Goal: Task Accomplishment & Management: Use online tool/utility

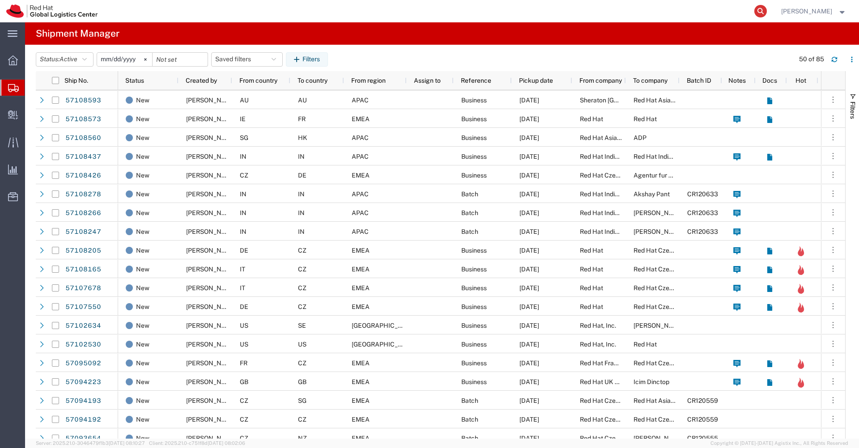
click at [767, 13] on icon at bounding box center [760, 11] width 13 height 13
paste input "57108593"
type input "57108593"
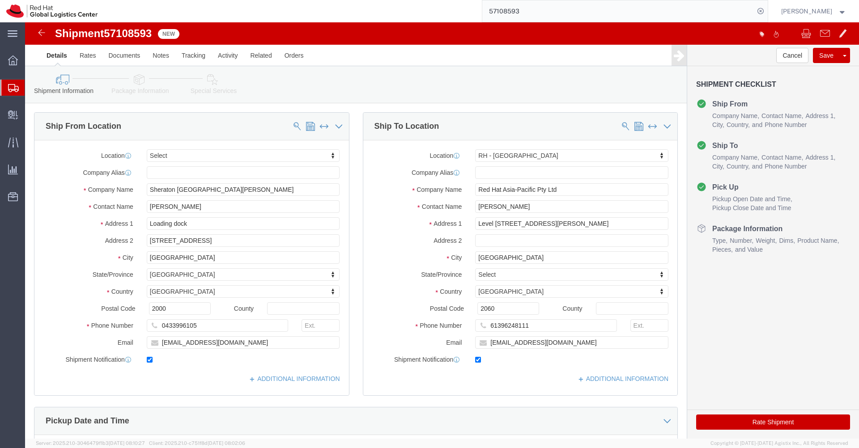
select select
select select "50511"
click icon
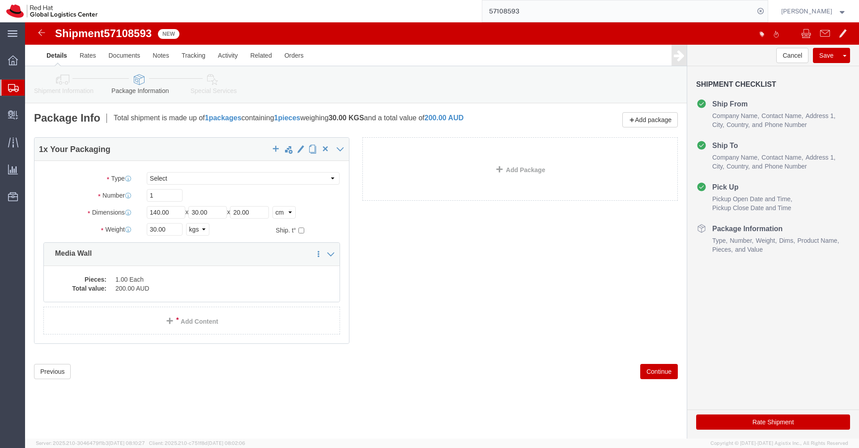
click link "Special Services"
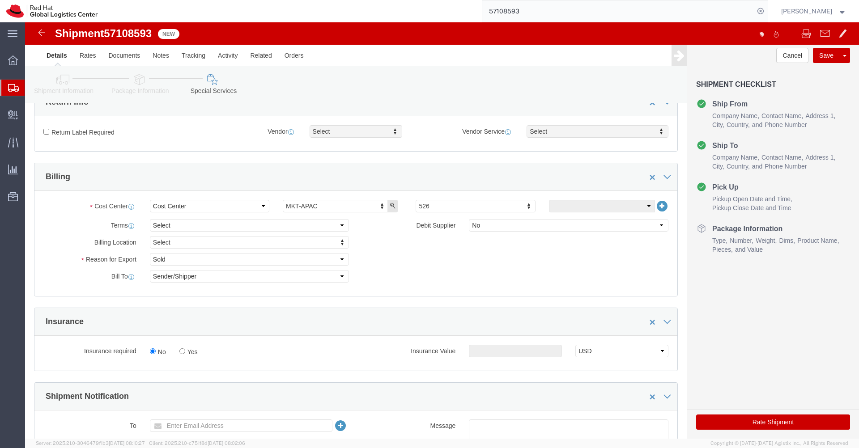
scroll to position [51, 0]
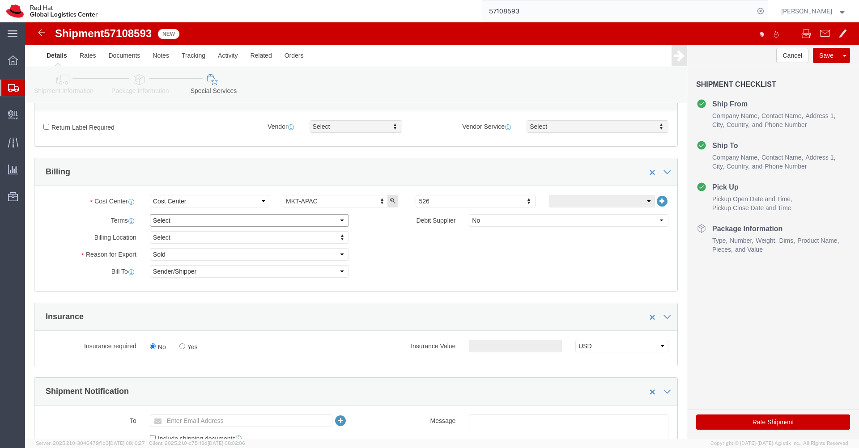
click select "Select Free of Charge Free of Cost NET 30 NET 45 NET 60 See Comment"
select select "FREE_OF_COST"
click select "Select Free of Charge Free of Cost NET 30 NET 45 NET 60 See Comment"
click select "Select Gift Personal Effects Repair/Warranty Return Sample Sold Temporary/Not S…"
select select "SAMPLE"
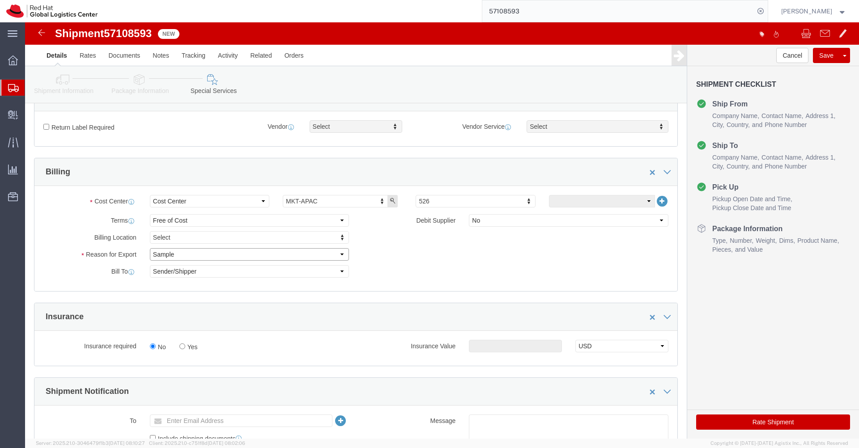
click select "Select Gift Personal Effects Repair/Warranty Return Sample Sold Temporary/Not S…"
click select "Select Yes No"
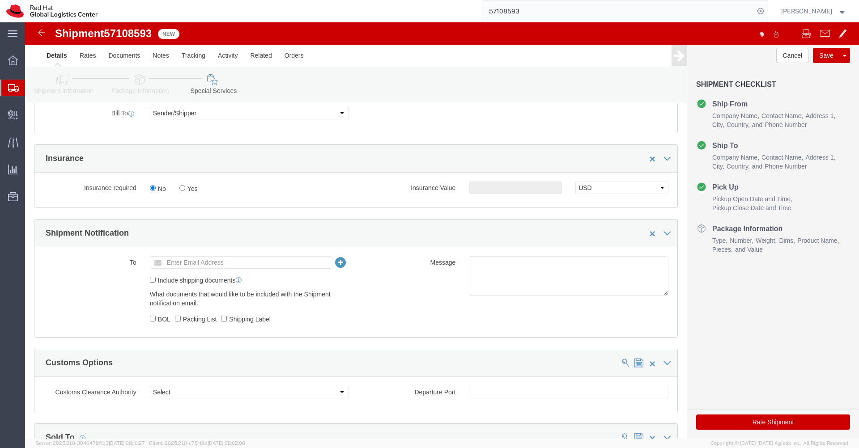
scroll to position [222, 0]
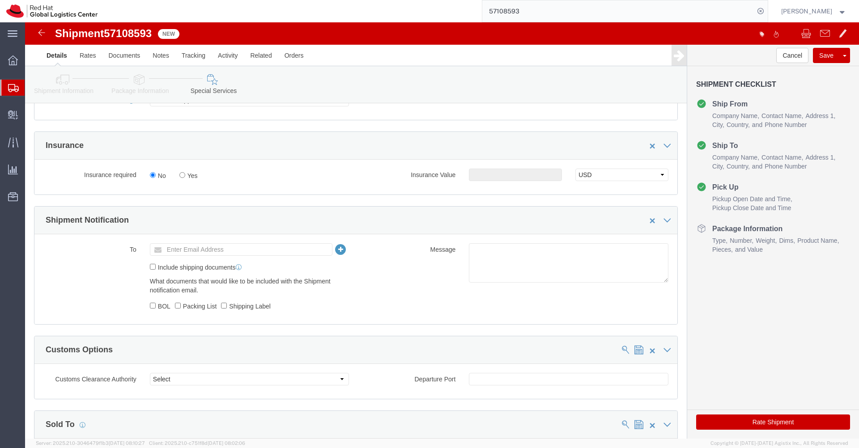
click input "Enter Email Address"
type input "apaclogistics@redhat.com"
click button "Rate Shipment"
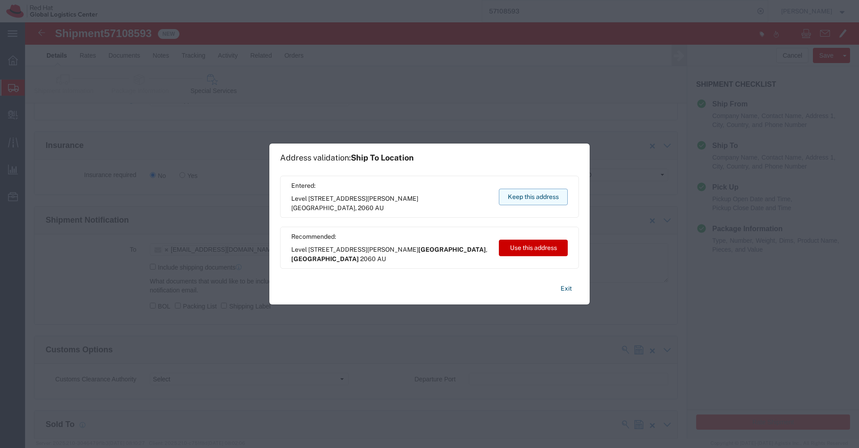
click at [545, 196] on button "Keep this address" at bounding box center [533, 197] width 69 height 17
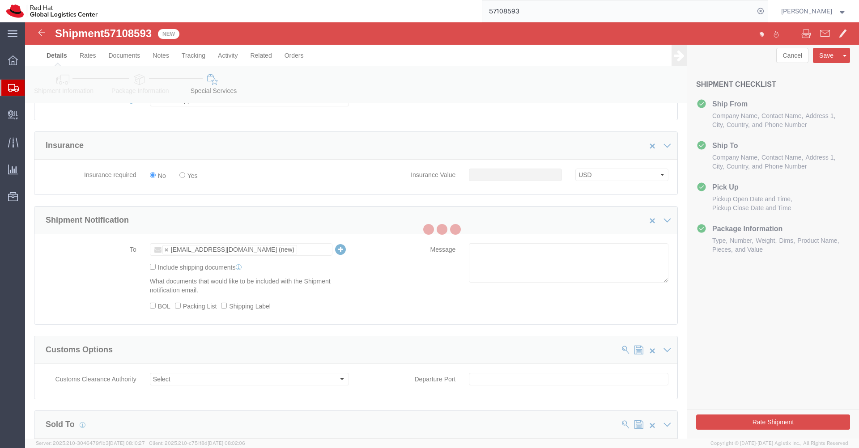
scroll to position [0, 0]
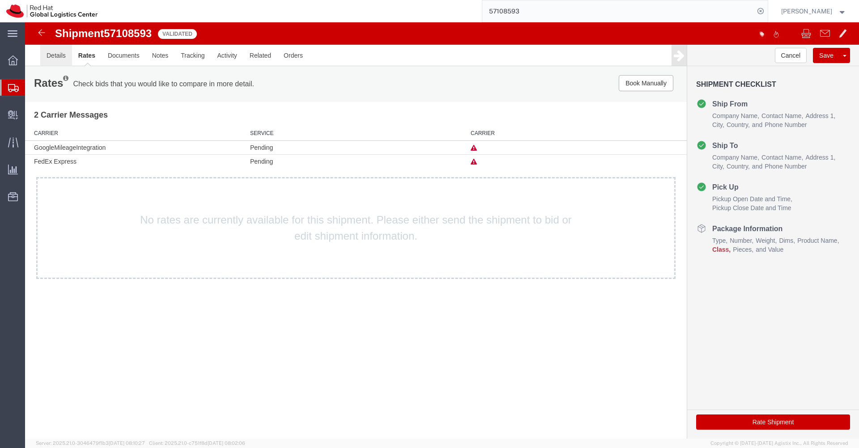
click at [59, 55] on link "Details" at bounding box center [56, 55] width 32 height 21
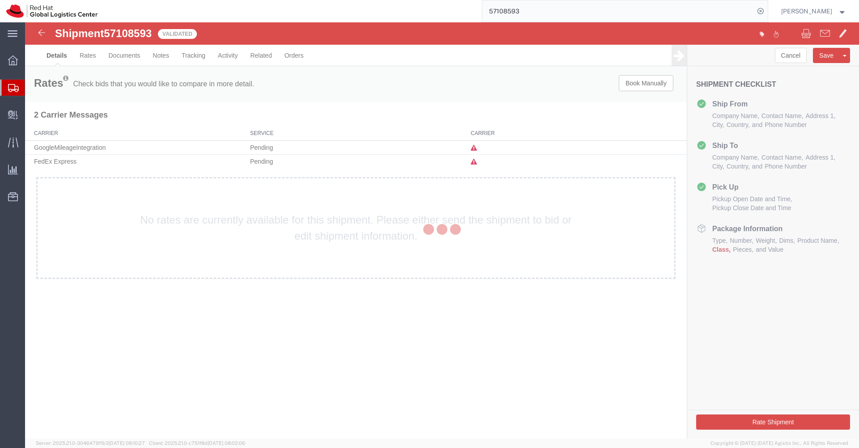
select select "50511"
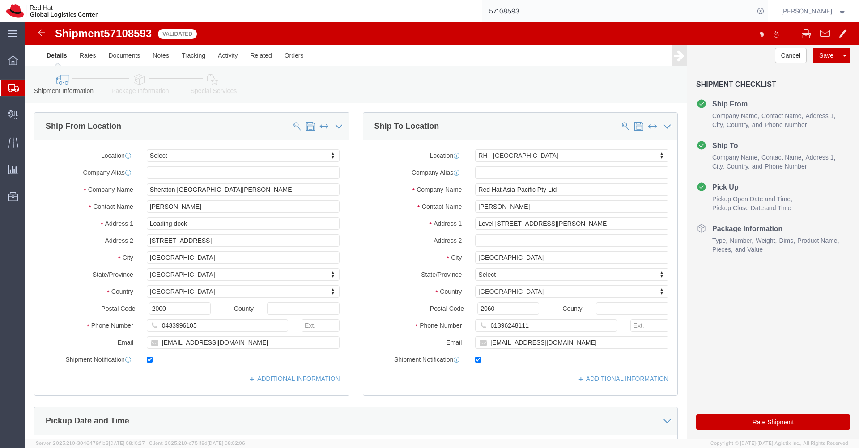
scroll to position [352, 0]
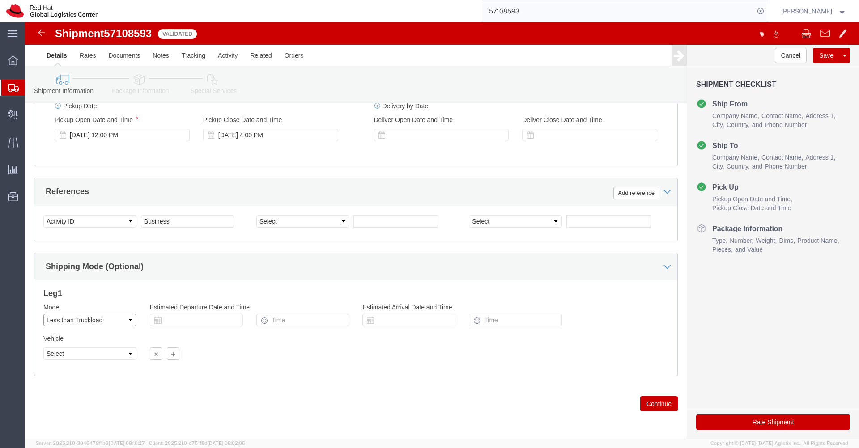
click select "Select Air Less than Truckload Multi-Leg Ocean Freight Rail Small Parcel Truckl…"
select select
click select "Select Air Less than Truckload Multi-Leg Ocean Freight Rail Small Parcel Truckl…"
click button "Rate Shipment"
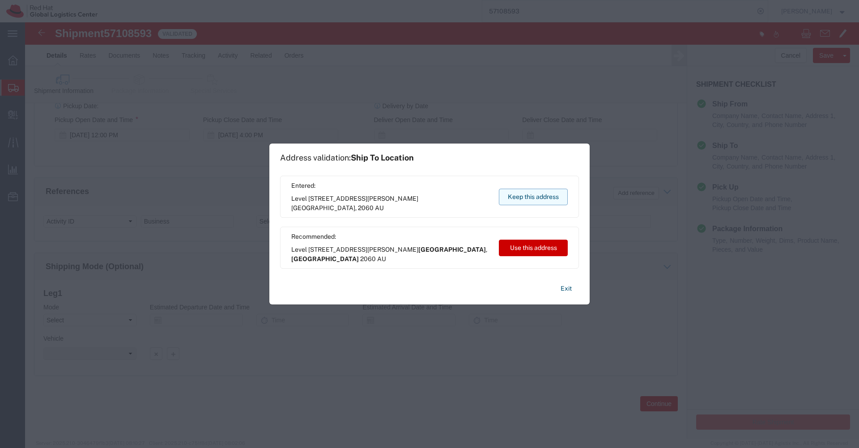
click at [542, 198] on button "Keep this address" at bounding box center [533, 197] width 69 height 17
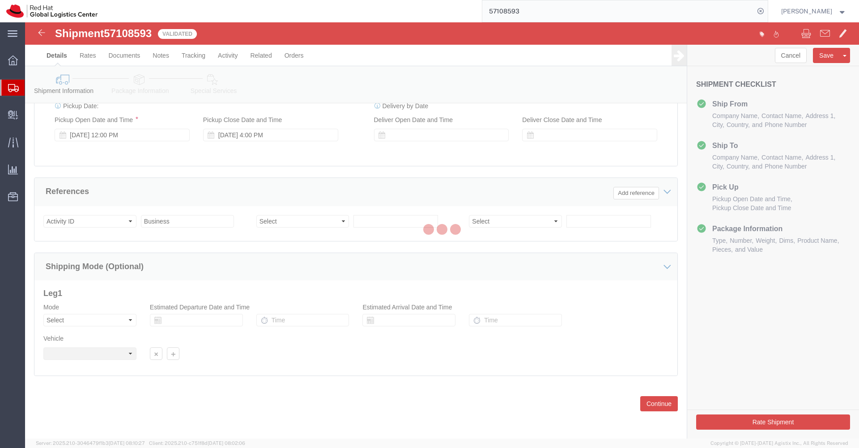
scroll to position [0, 0]
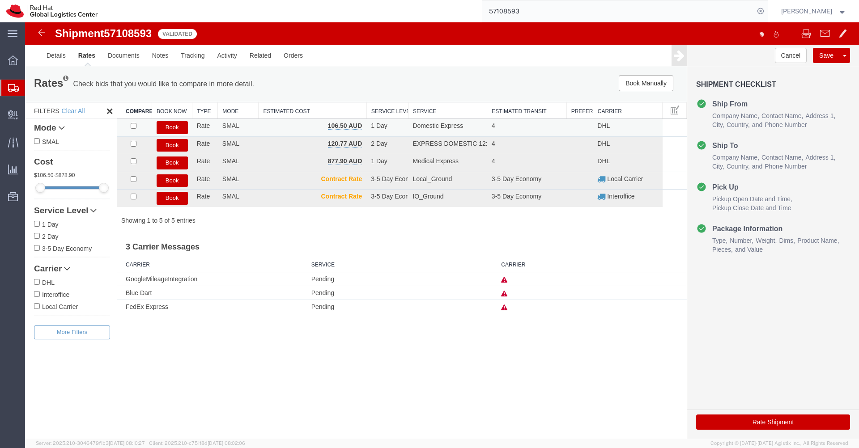
click at [175, 128] on button "Book" at bounding box center [172, 127] width 31 height 13
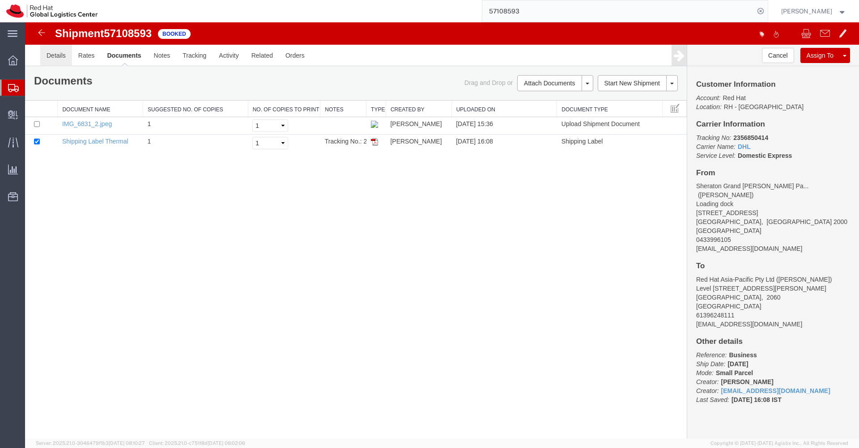
click at [59, 55] on link "Details" at bounding box center [56, 55] width 32 height 21
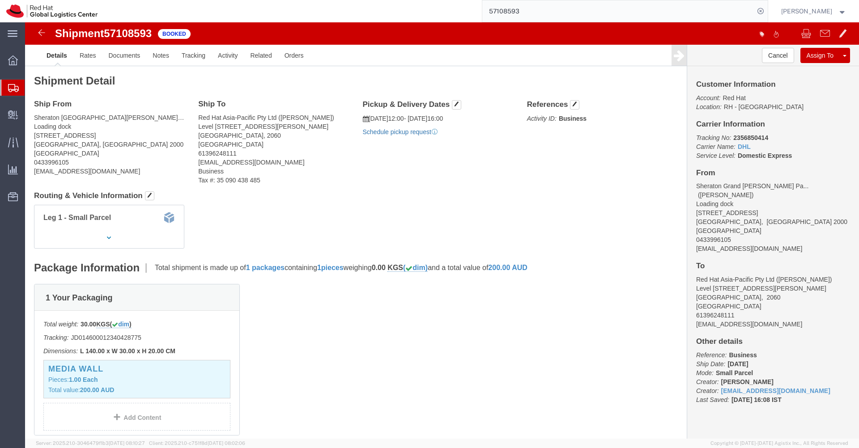
click link "Schedule pickup request"
click b "CBJ251015005763"
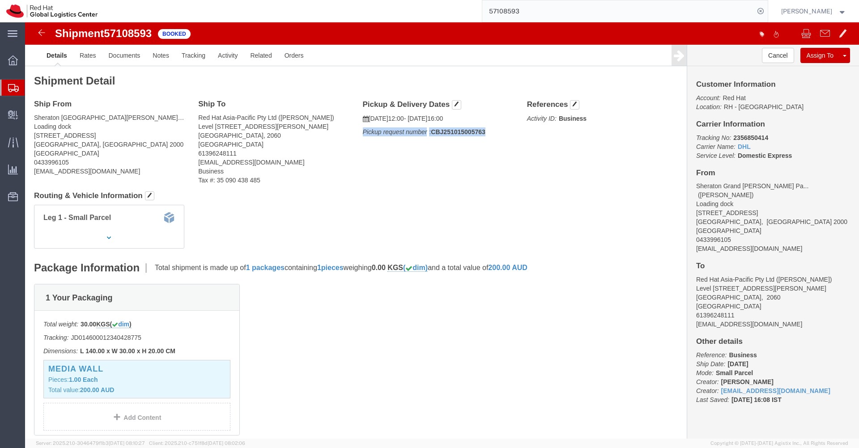
copy div "Pickup request number : CBJ251015005763 Edit Date and Time Pickup Date: Pickup …"
click link "Documents"
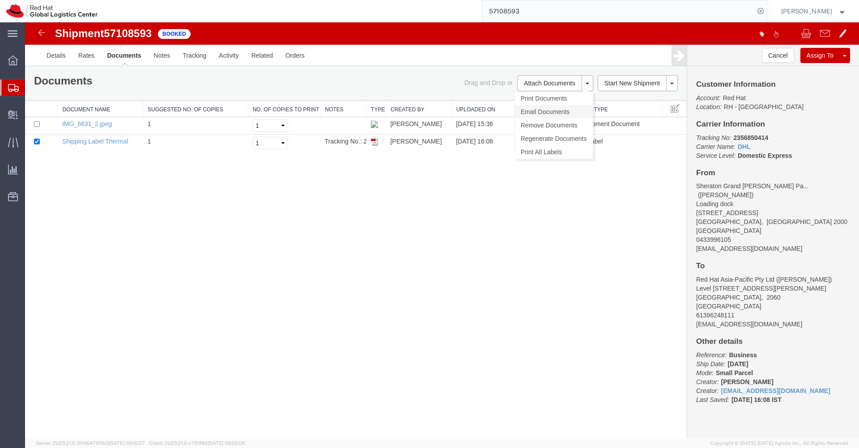
click at [561, 112] on link "Email Documents" at bounding box center [554, 111] width 78 height 13
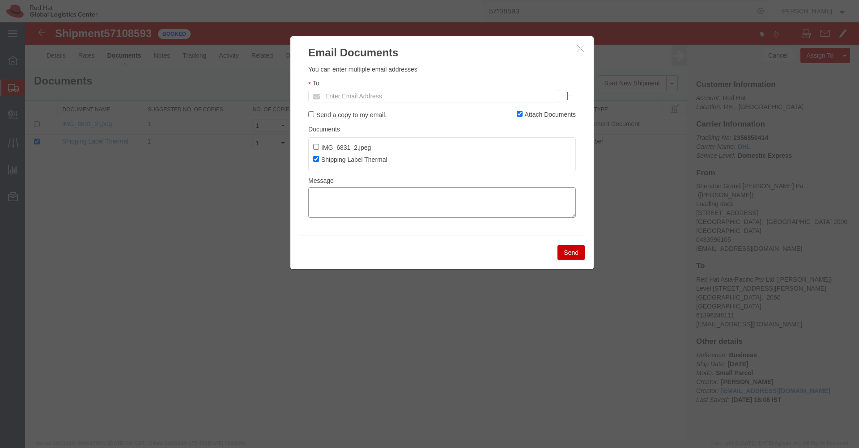
click at [363, 200] on textarea at bounding box center [442, 202] width 268 height 30
paste textarea "Pickup request number: CBJ251015005763"
type textarea "Pickup request number: CBJ251015005763"
click at [413, 99] on ul "Enter Email Address" at bounding box center [433, 96] width 251 height 13
type input "mmontano"
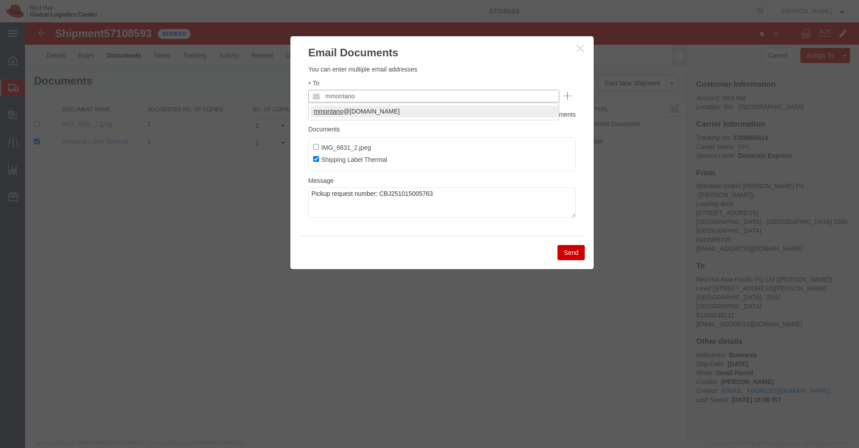
type input "mmontano@redhat.com"
click at [570, 255] on button "Send" at bounding box center [570, 252] width 27 height 15
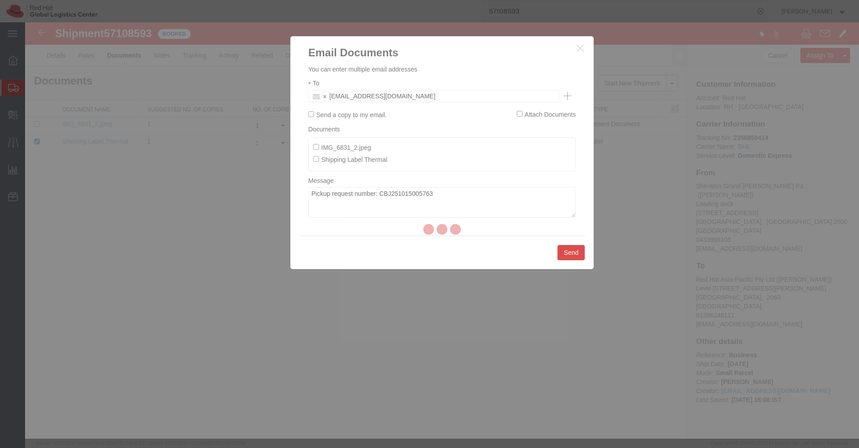
checkbox input "false"
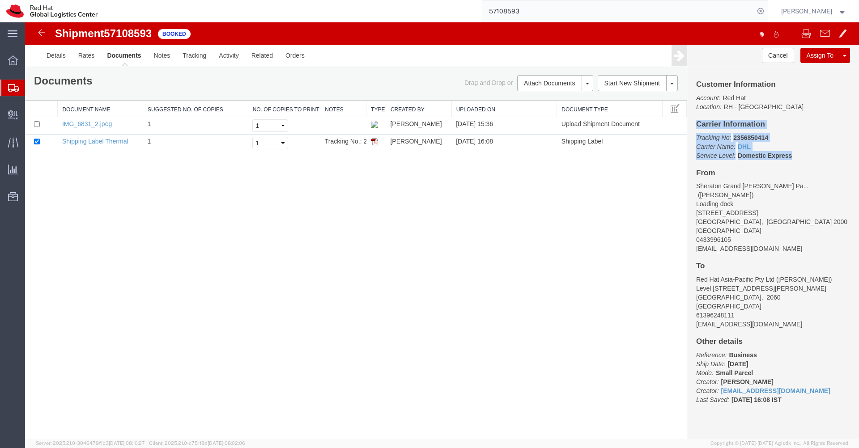
drag, startPoint x: 802, startPoint y: 158, endPoint x: 697, endPoint y: 125, distance: 109.8
click at [697, 125] on div "Customer Information Account: Red Hat Location: RH - Sydney Carrier Information…" at bounding box center [773, 246] width 172 height 361
copy div "Carrier Information Tracking No: 2356850414 Carrier Name: DHL DHL Service Level…"
click at [608, 7] on input "57108593" at bounding box center [618, 10] width 272 height 21
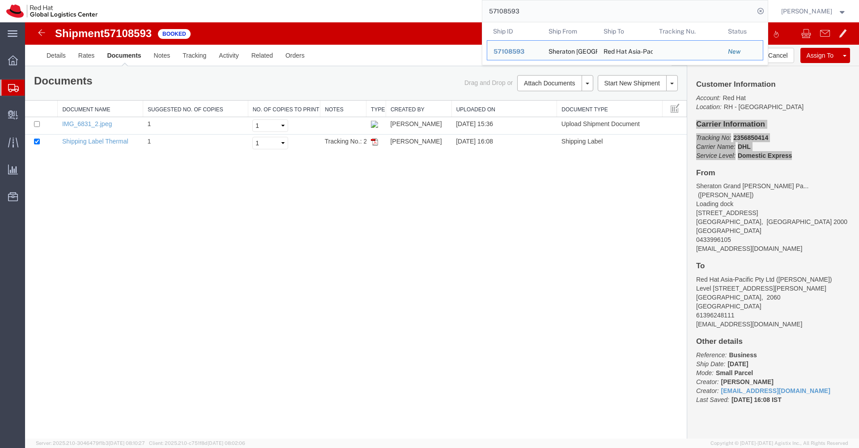
click at [608, 7] on input "57108593" at bounding box center [618, 10] width 272 height 21
paste input "328"
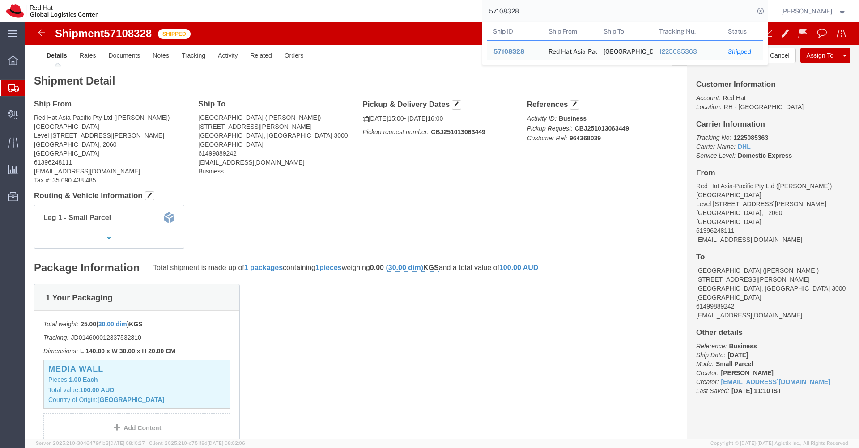
click at [702, 9] on input "57108328" at bounding box center [618, 10] width 272 height 21
paste input "3605911656"
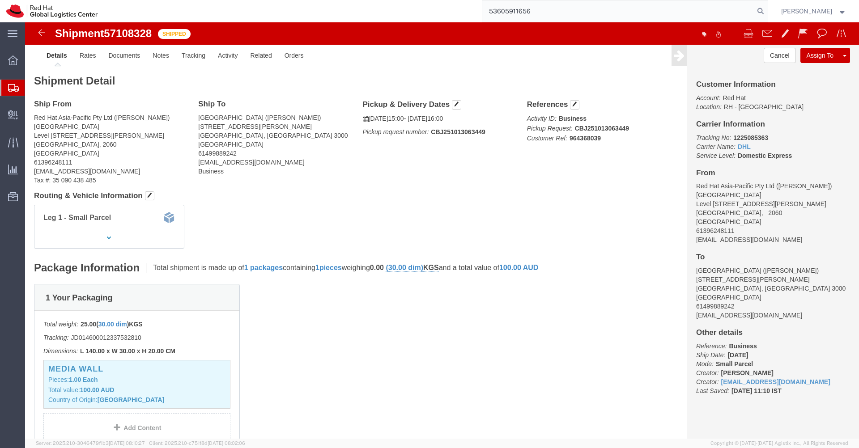
type input "53605911656"
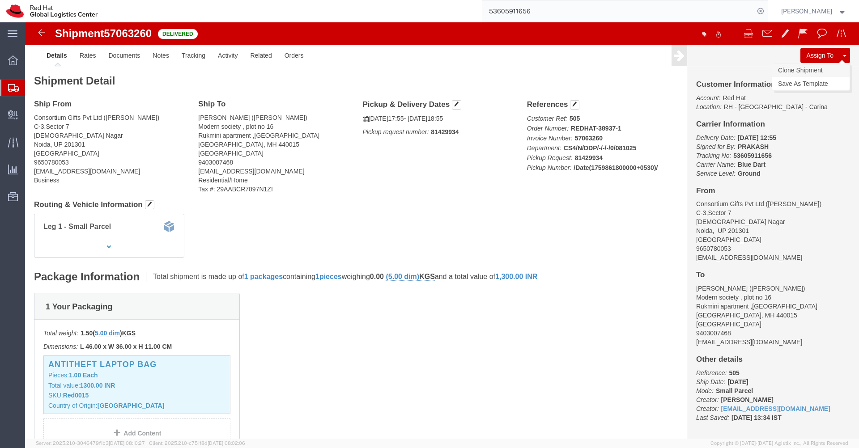
click link "Clone Shipment"
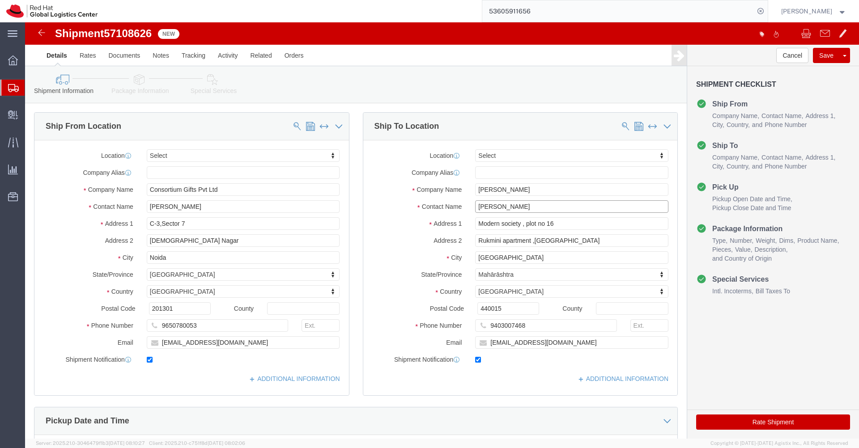
click input "Mrs Shivani Ghatole"
type input "pun"
select select "38007"
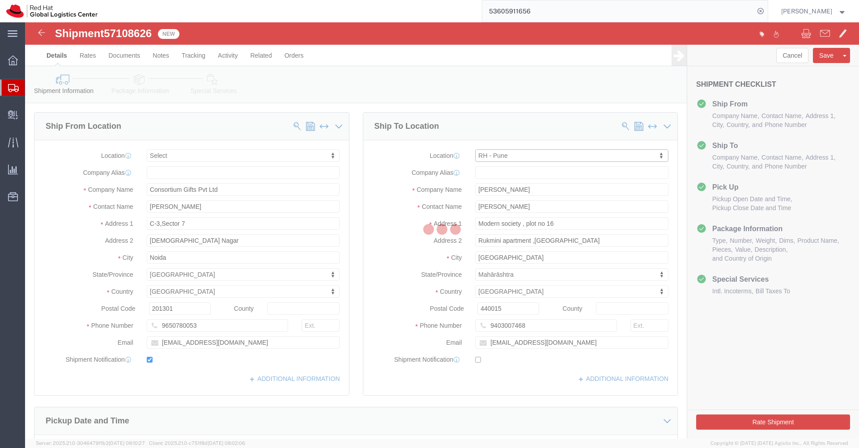
type input "[GEOGRAPHIC_DATA]"
type input "Red Hat India Private Limited"
type input "Tower-X Level 1, Cyber City"
type input "[GEOGRAPHIC_DATA], [GEOGRAPHIC_DATA]"
type input "[GEOGRAPHIC_DATA]"
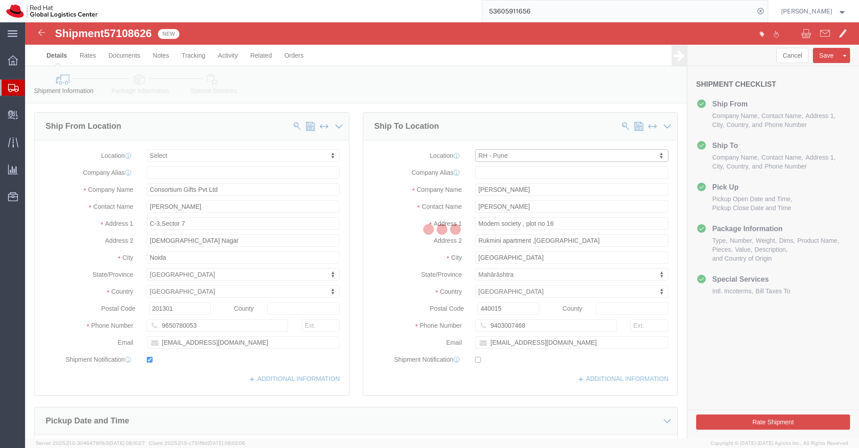
select select "MH"
type input "411013"
type input "2066817173"
checkbox input "false"
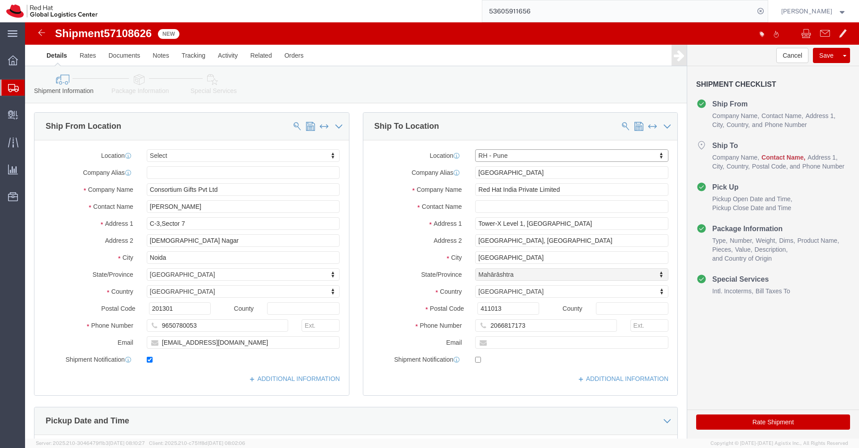
select select "MH"
click input "text"
type input "[PERSON_NAME]"
click input "2066817173"
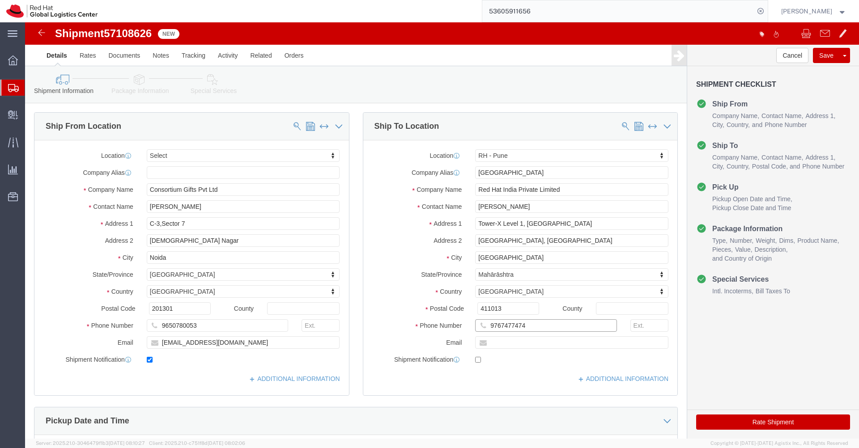
type input "9767477474"
click input "text"
type input "nilshind@redhat.com"
click input "checkbox"
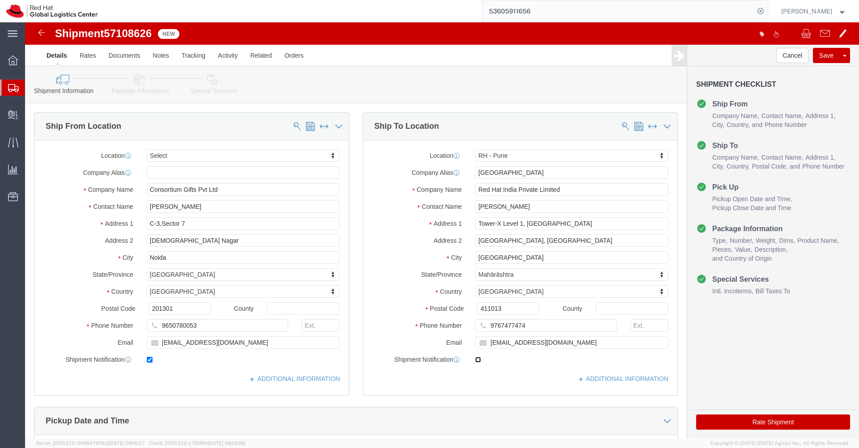
checkbox input "true"
click link "Package Information"
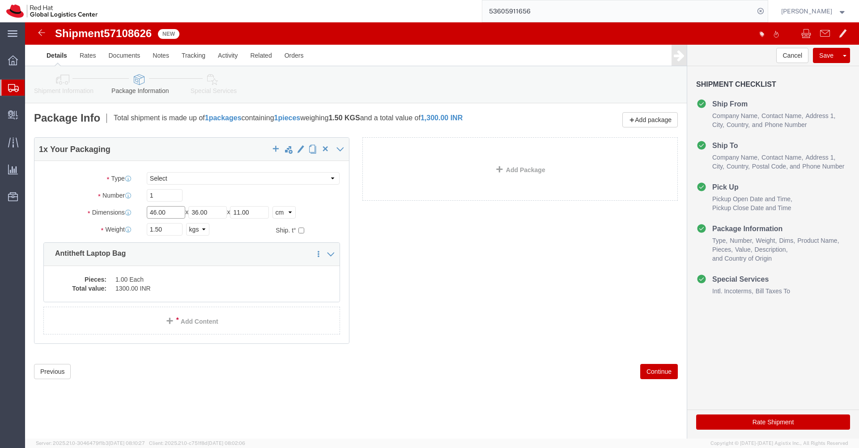
click input "46.00"
type input "54"
type input "41"
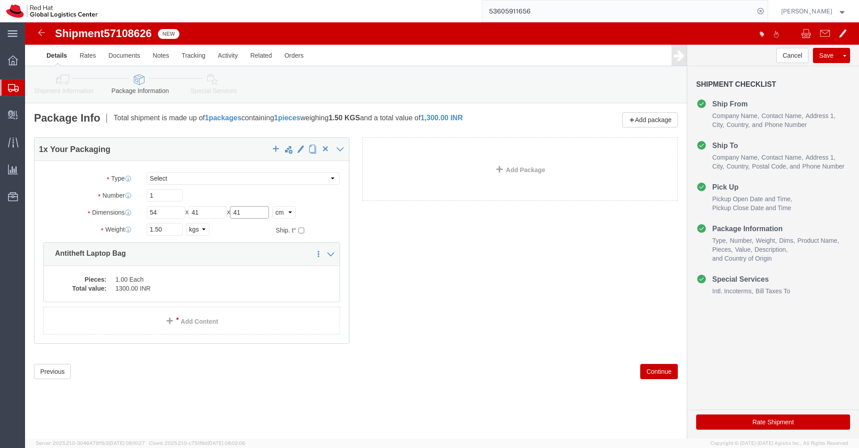
type input "41"
click input "1.50"
type input "20"
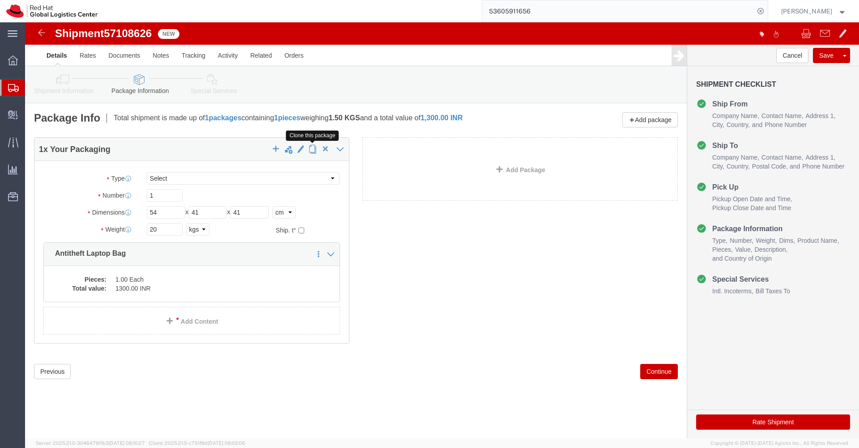
click span "button"
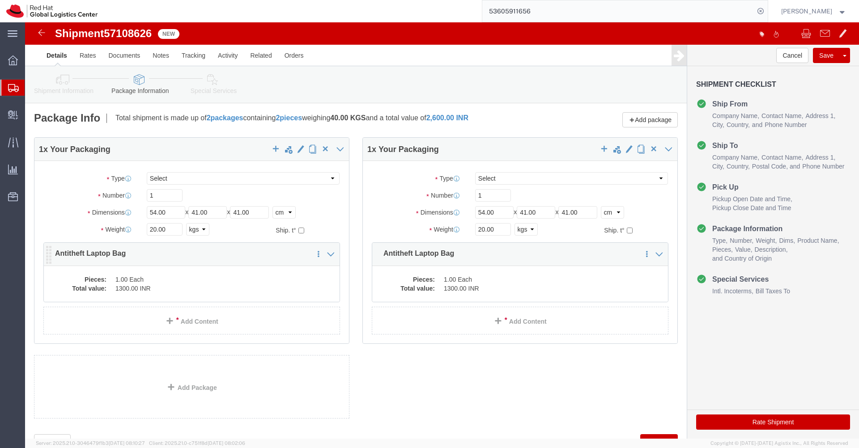
click dd "1300.00 INR"
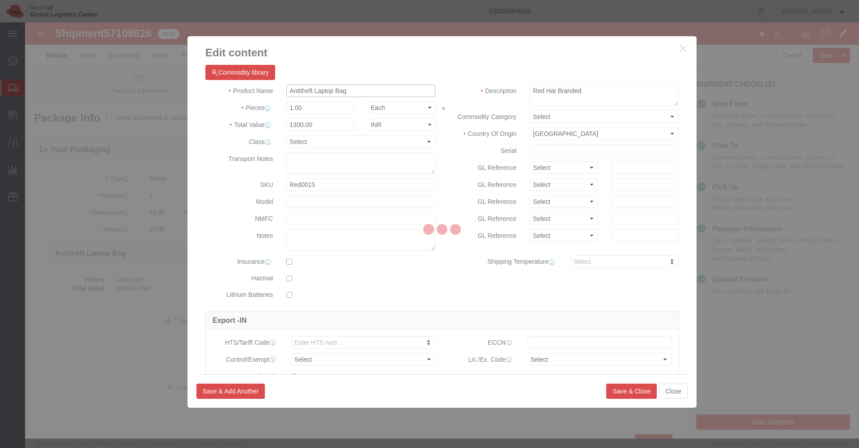
click input "Antitheft Laptop Bag"
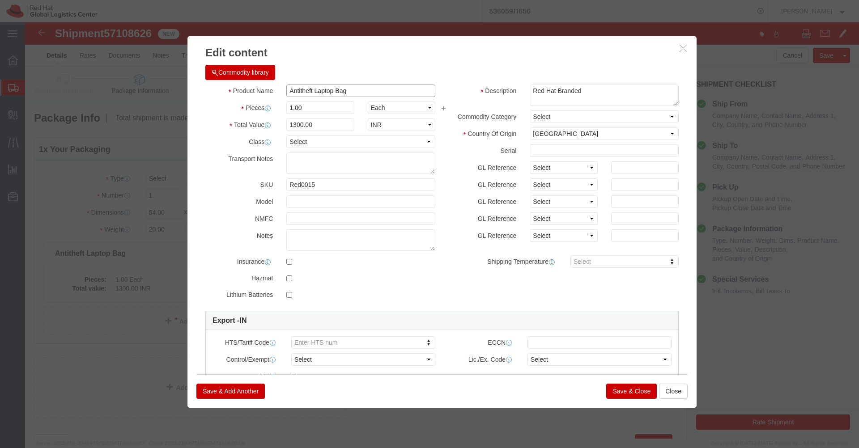
click input "Antitheft Laptop Bag"
paste input "BLACK T-SHIRT"
type input "BLACK T-SHIRT"
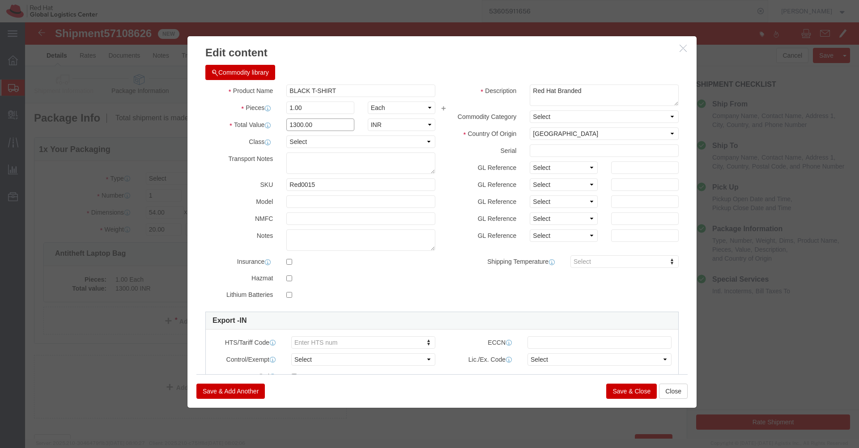
click input "1300.00"
paste input "464.1"
type input "464.1"
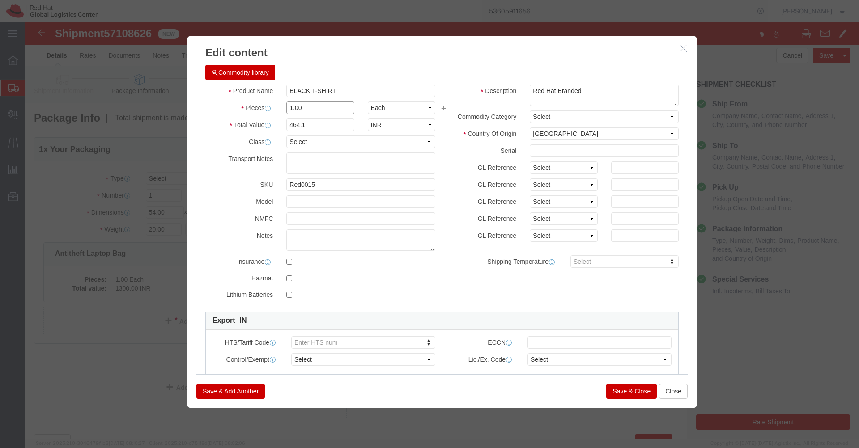
click input "1.00"
type input "200"
click div "Commodity library"
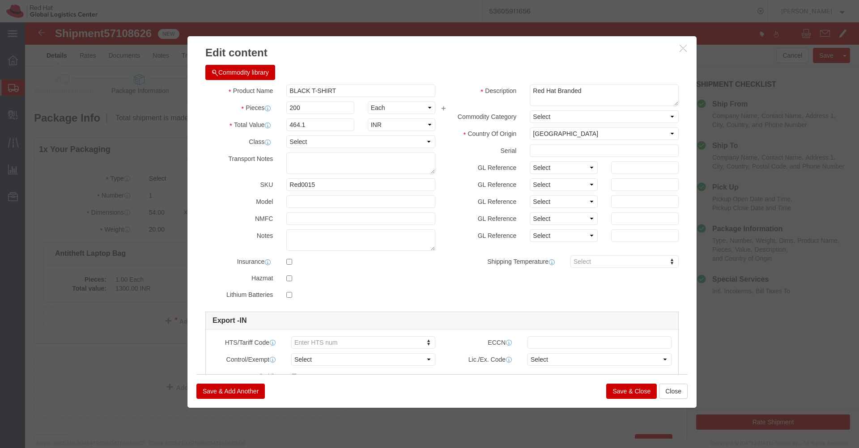
type input "92820"
click button "Save & Close"
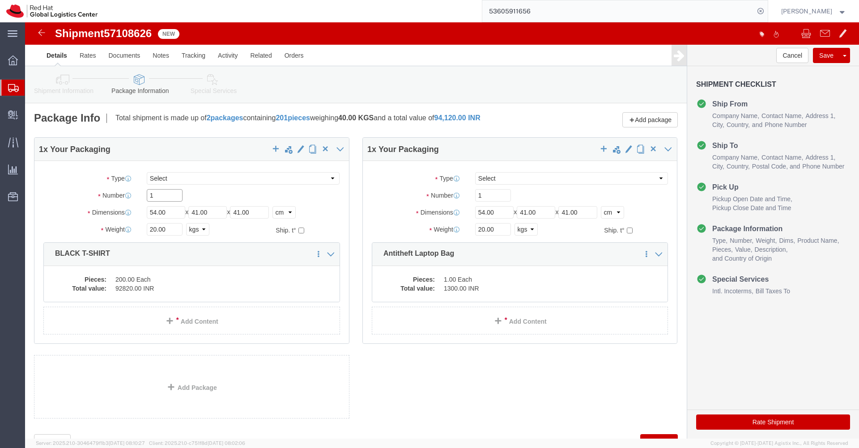
click input "1"
type input "2"
click div "1 x Your Packaging Package Type Select Case(s) Crate(s) Envelope Large Box Medi…"
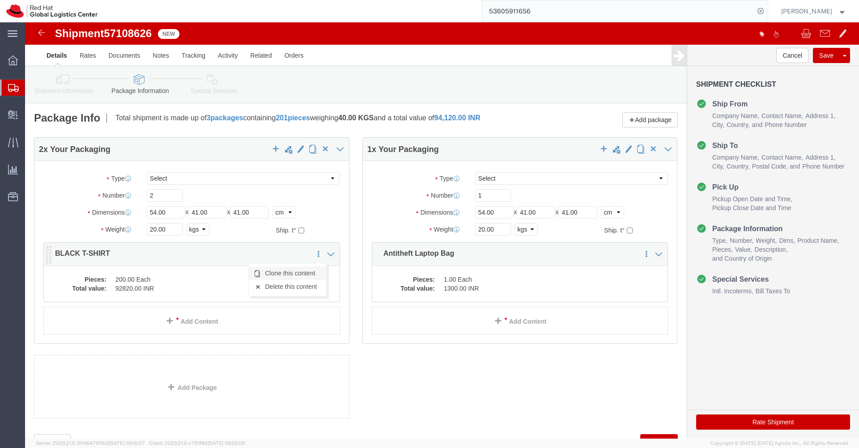
click link "Clone this content"
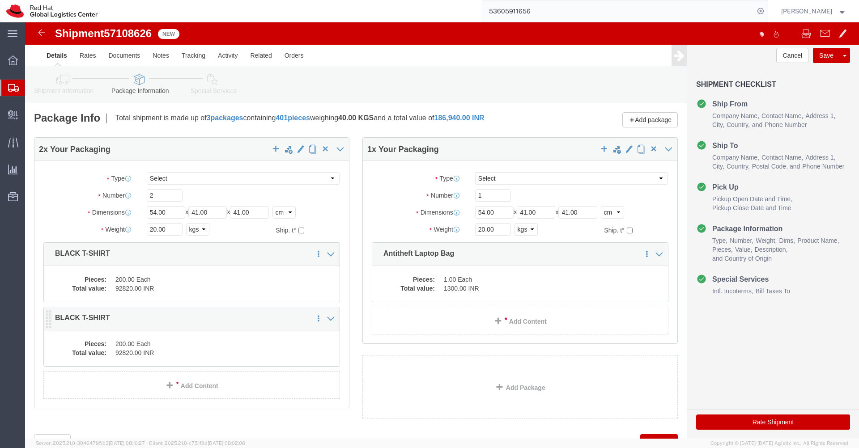
click dd "200.00 Each"
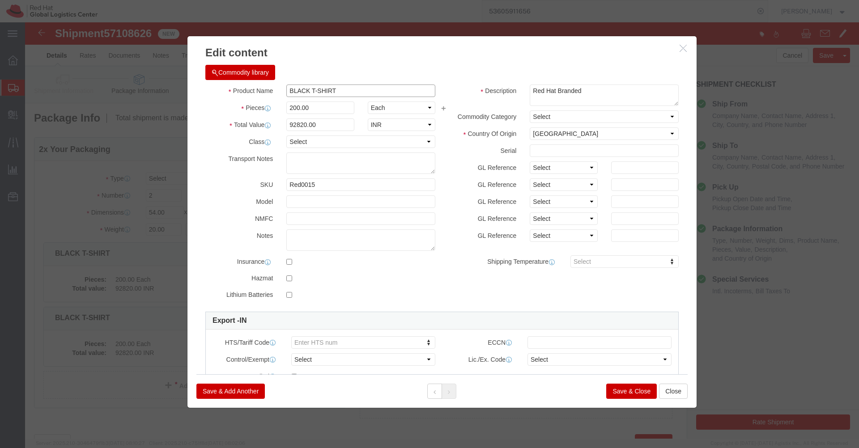
click input "BLACK T-SHIRT"
paste input "LAPEL PINS WITH BACKER CARD"
type input "LAPEL PINS WITH BACKER CARD"
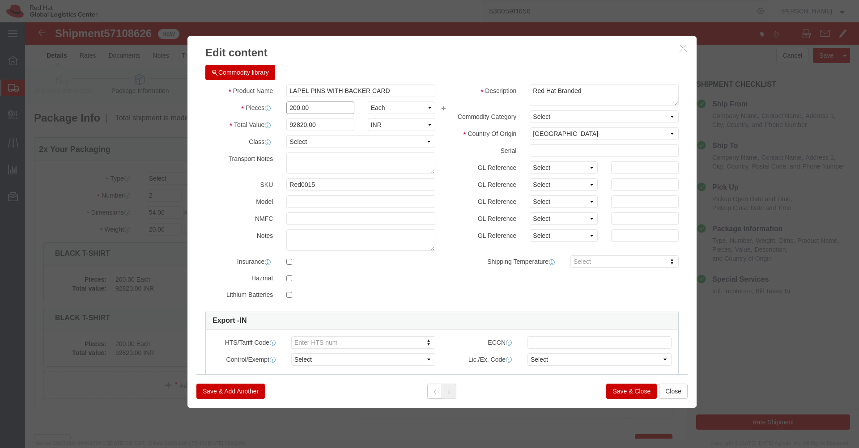
click input "200.00"
type input "1"
click div "Commodity library"
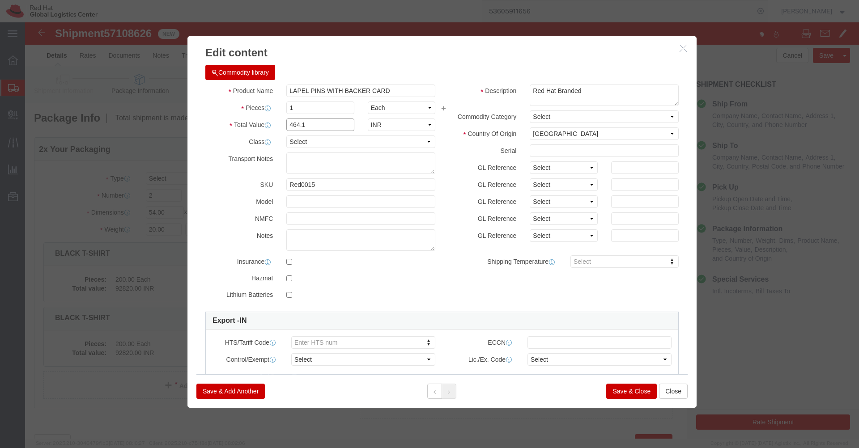
click input "464.1"
paste input "165.2"
type input "165.2"
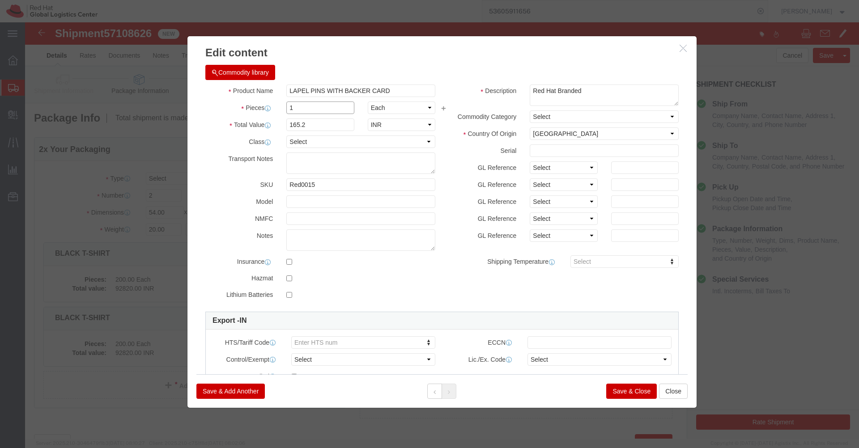
click input "1"
type input "1300"
click div "Commodity library Product Name LAPEL PINS WITH BACKER CARD Pieces 1300 Select B…"
type input "214760"
click button "Save & Close"
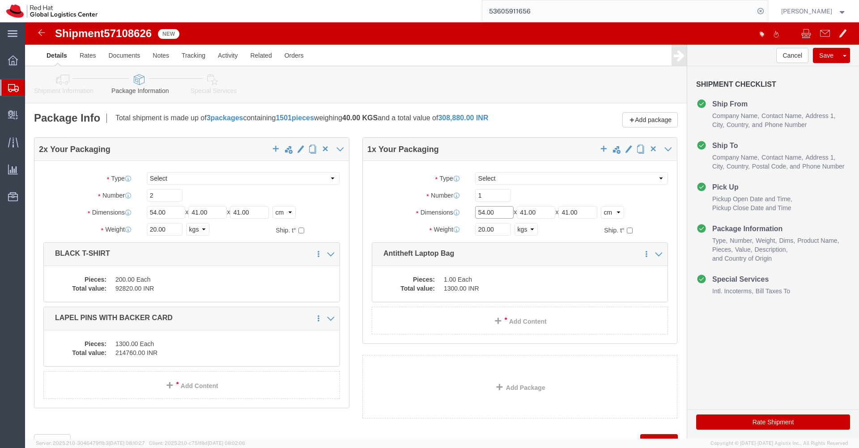
click input "54.00"
type input "48"
type input "40"
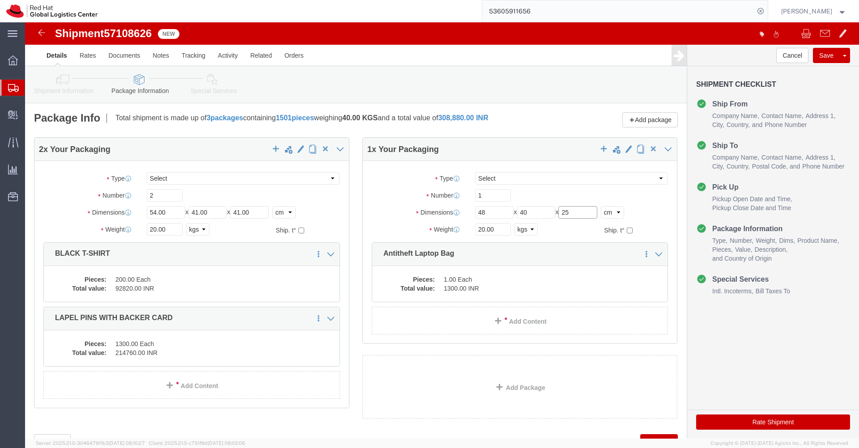
type input "25"
click dd "1.00 Each"
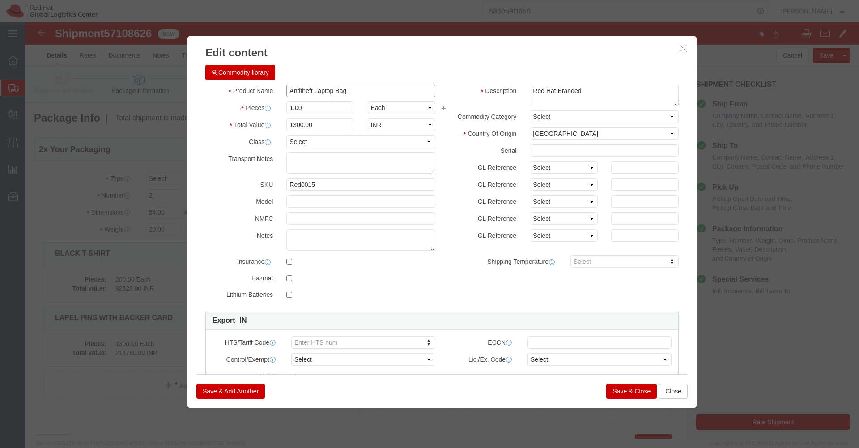
click input "Antitheft Laptop Bag"
paste input "Sticker Sheet"
type input "Sticker Sheet"
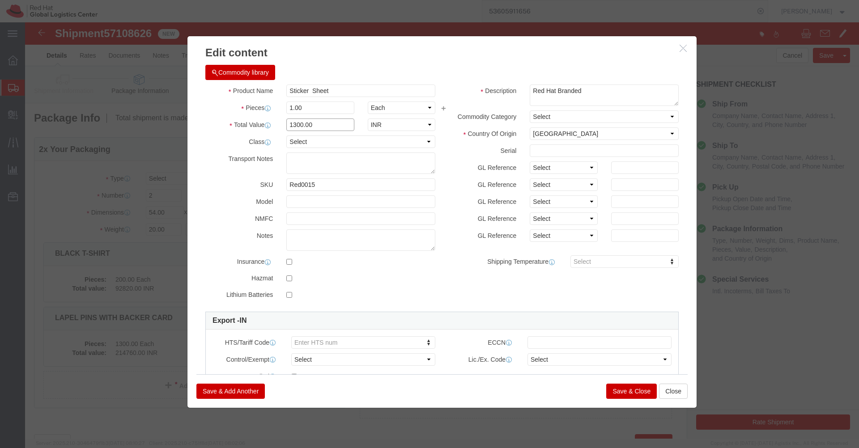
click input "1300.00"
paste input "59"
type input "59"
click input "1.00"
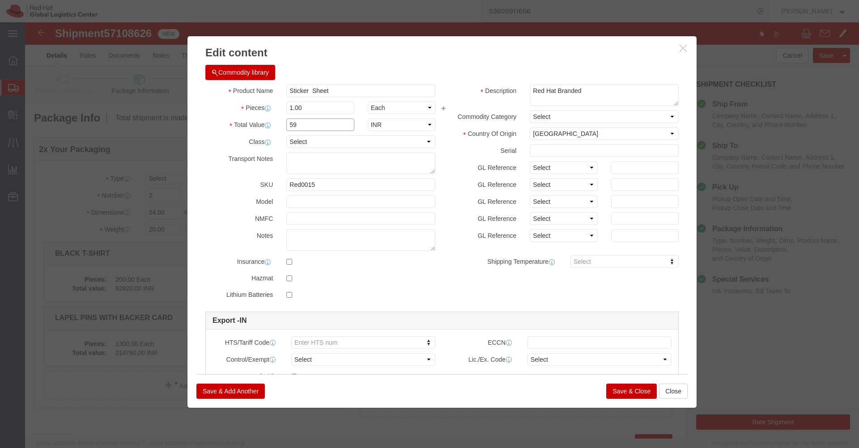
click input "59"
click input "1.00"
type input "650"
click div "Commodity library"
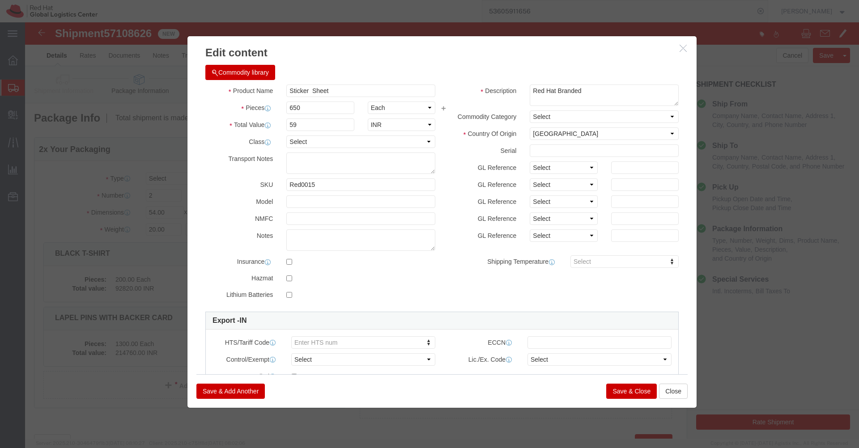
type input "38350"
click button "Save & Close"
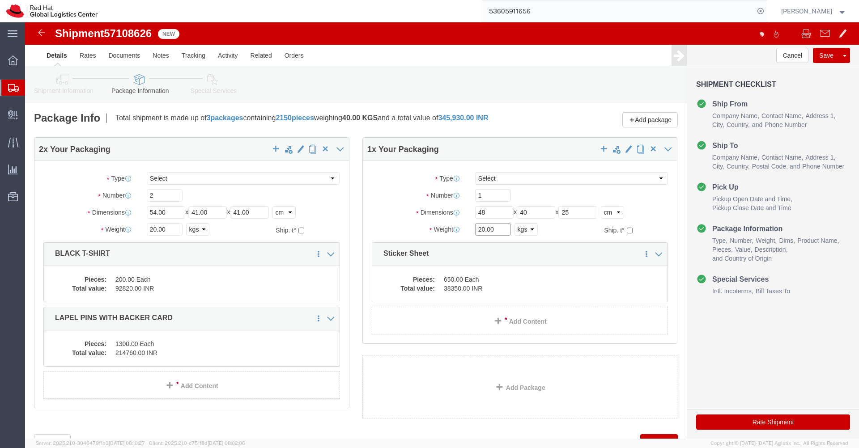
click input "20.00"
type input "10.00"
click div "Add package"
click link "Special Services"
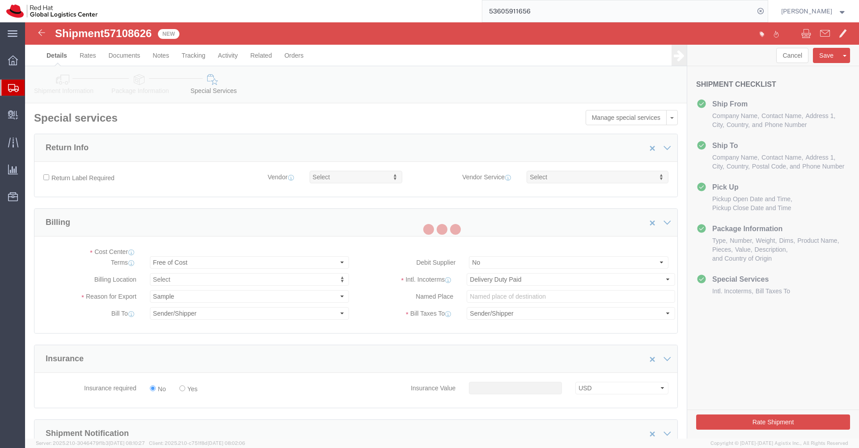
select select "COSTCENTER"
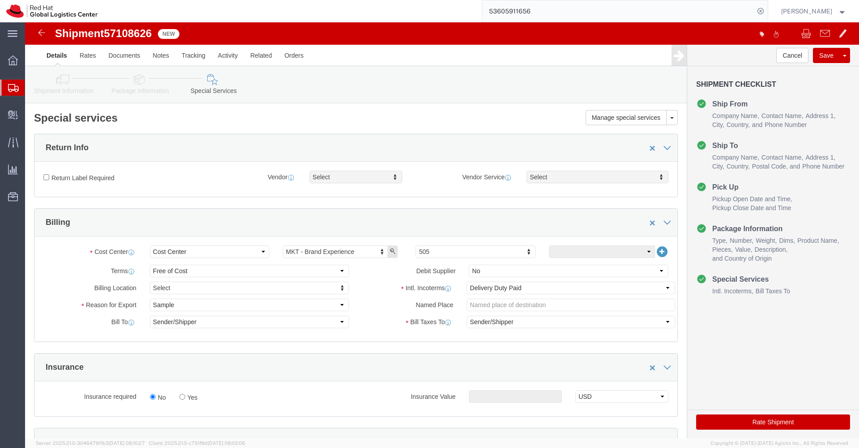
click link "Package Information"
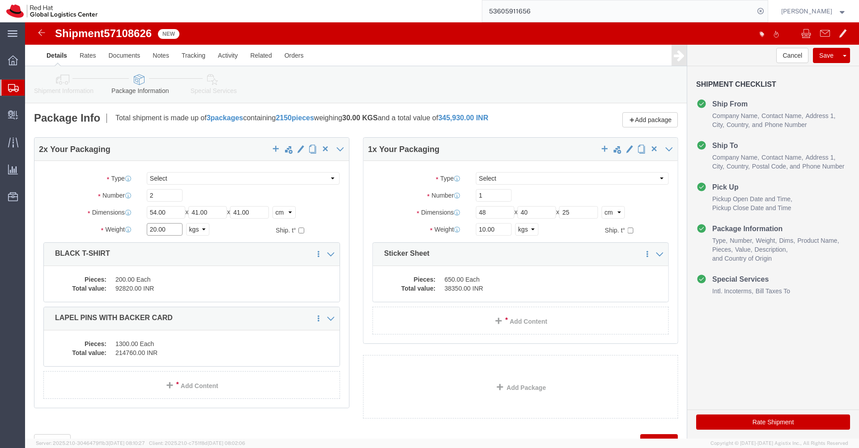
click input "20.00"
type input "40.00"
click link "Clone this content"
click dd "214760.00 INR"
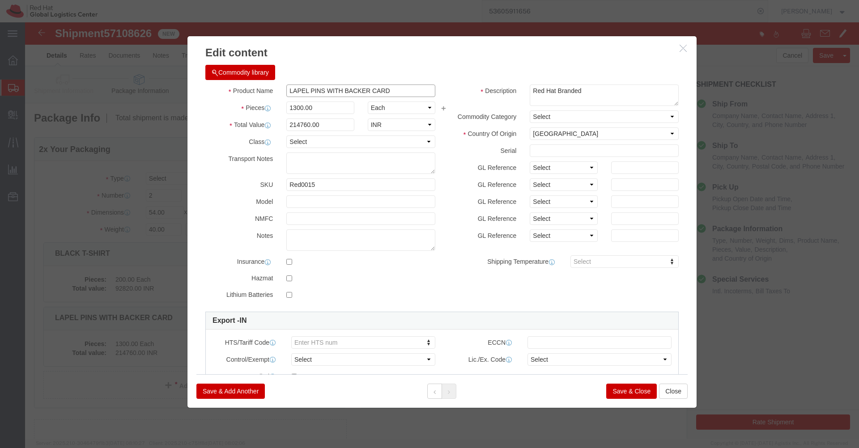
drag, startPoint x: 370, startPoint y: 71, endPoint x: 260, endPoint y: 64, distance: 109.8
click input "LAPEL PINS WITH BACKER CARD"
click button "Close"
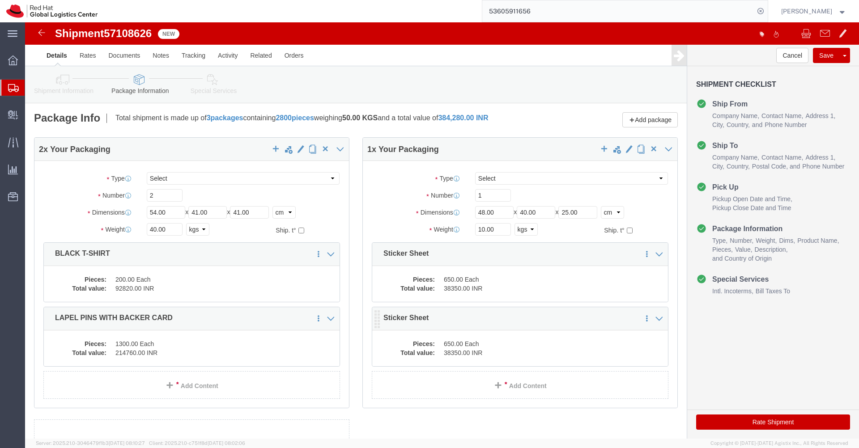
click dd "650.00 Each"
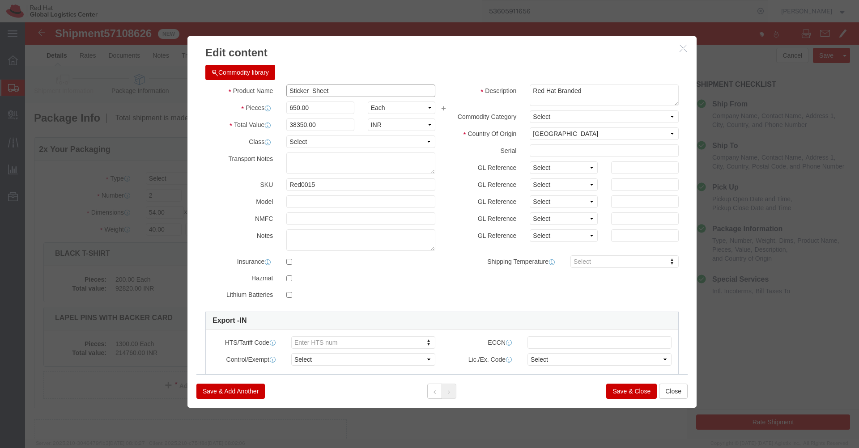
click input "Sticker Sheet"
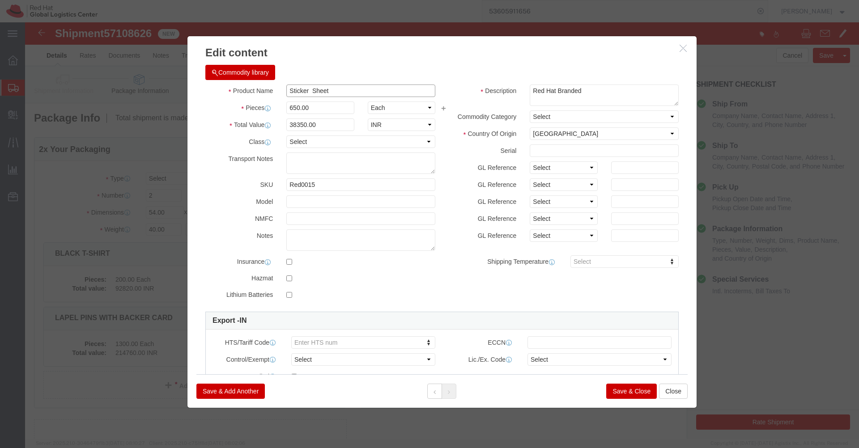
paste input "LAPEL PINS WITH BACKER CARD"
type input "LAPEL PINS WITH BACKER CARD"
click button "Save & Close"
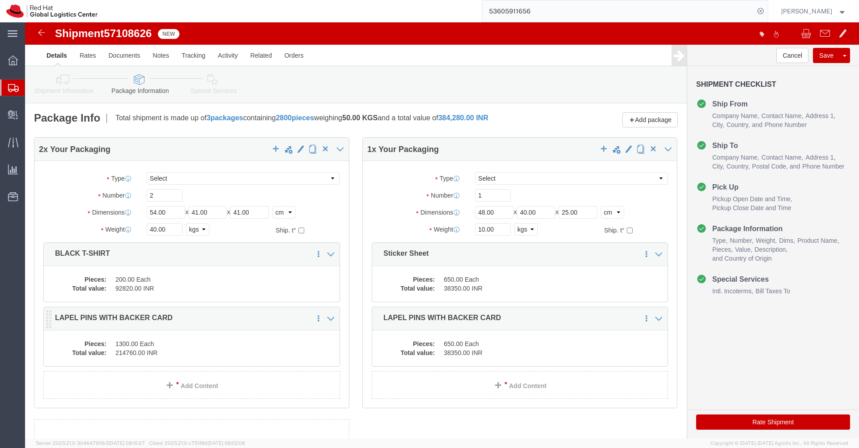
click dd "214760.00 INR"
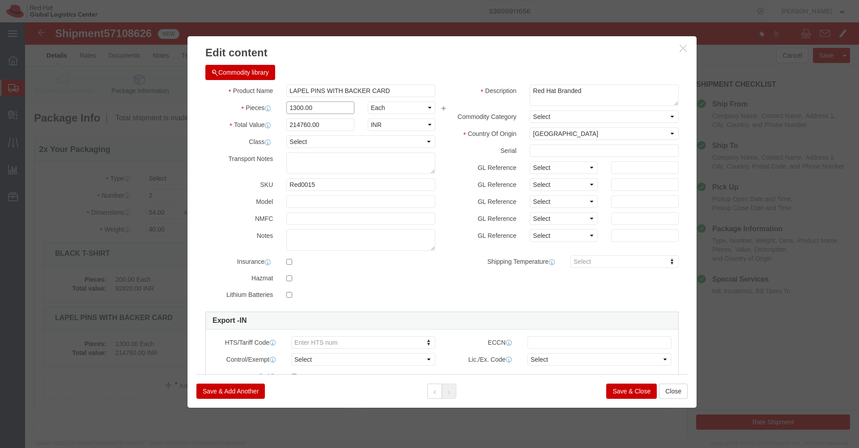
click input "1300.00"
type input "1"
type input "165.2"
click div "Commodity library"
drag, startPoint x: 289, startPoint y: 102, endPoint x: 243, endPoint y: 102, distance: 45.6
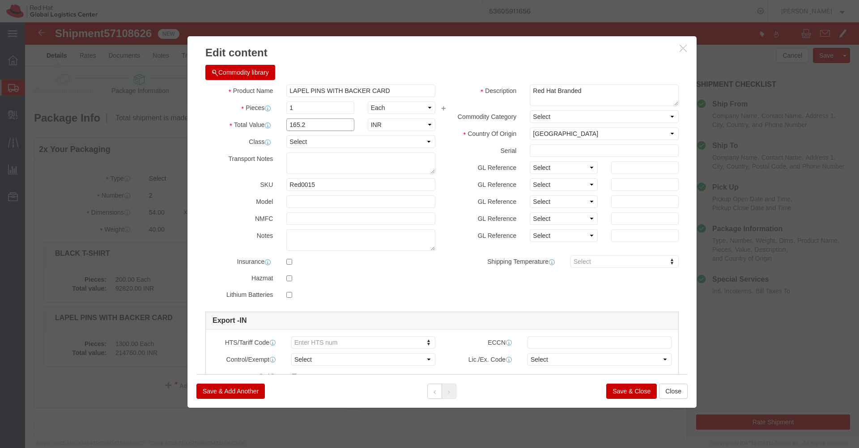
click div "Total Value 165.2 Select ADP AED AFN ALL AMD AOA ARS ATS AUD AWG AZN BAM BBD BD…"
click button "Close"
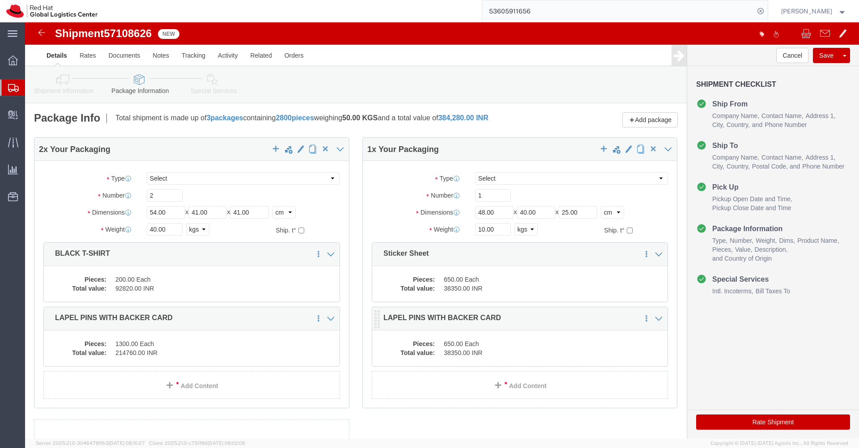
click dd "650.00 Each"
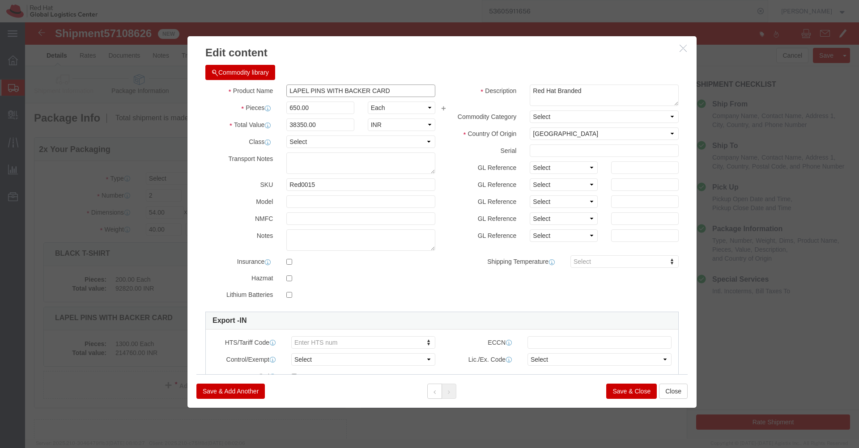
click input "LAPEL PINS WITH BACKER CARD"
paste input "165.2"
type input "165.2"
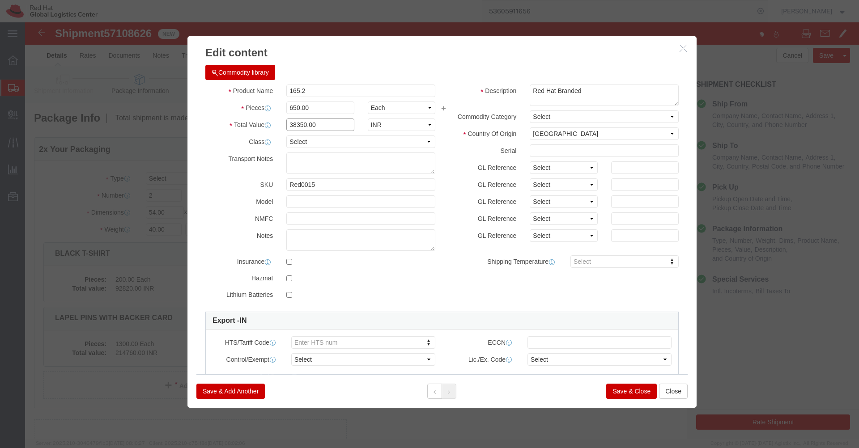
click input "38350.00"
paste input "165.2"
type input "165.2"
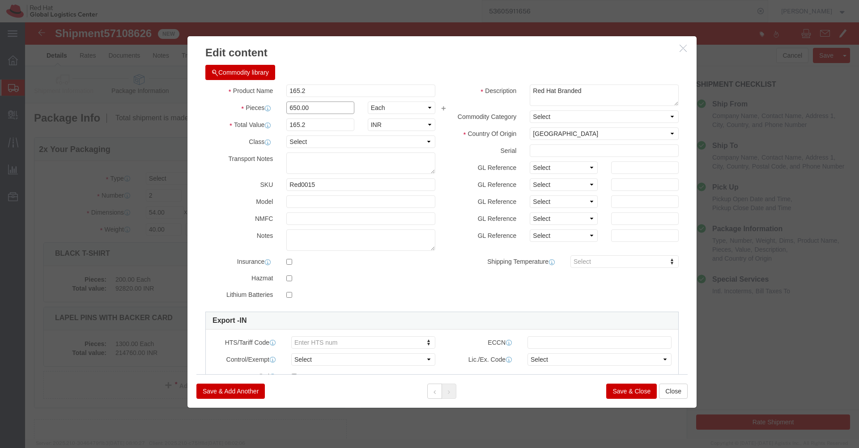
click input "650.00"
type input "1"
click h3 "Edit content"
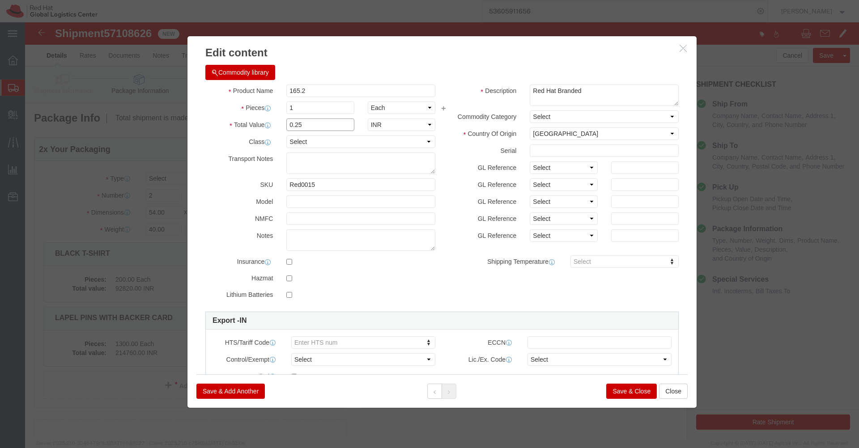
click input "0.25"
paste input "165.2"
type input "165.2"
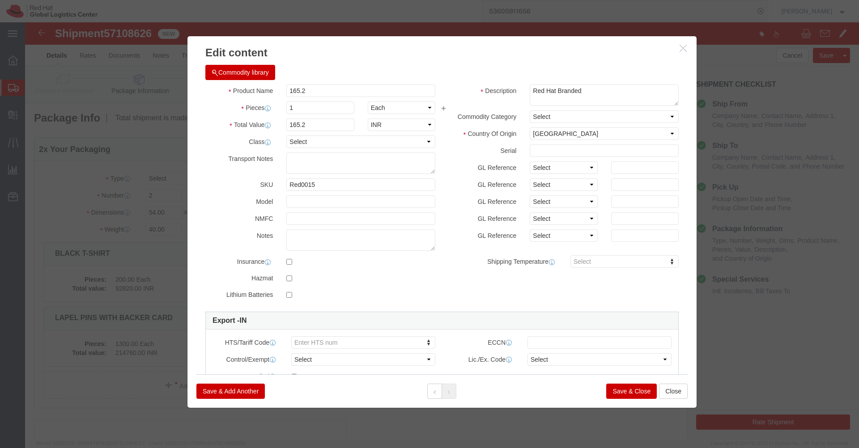
click button "Save & Close"
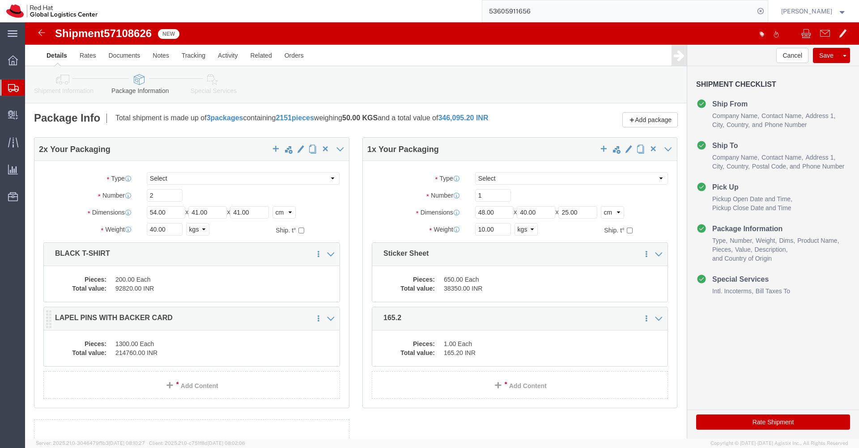
click dd "1300.00 Each"
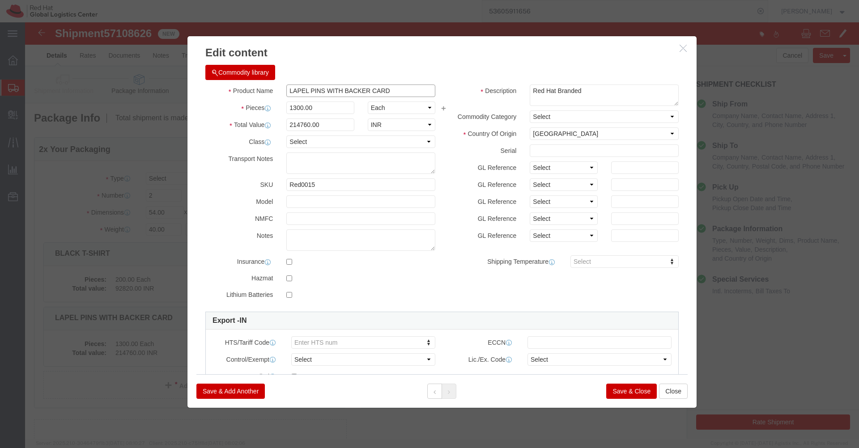
click input "LAPEL PINS WITH BACKER CARD"
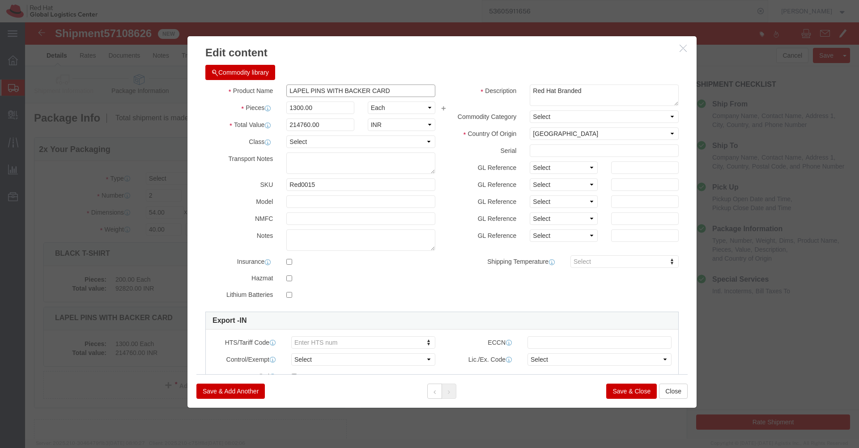
click input "LAPEL PINS WITH BACKER CARD"
click button "Close"
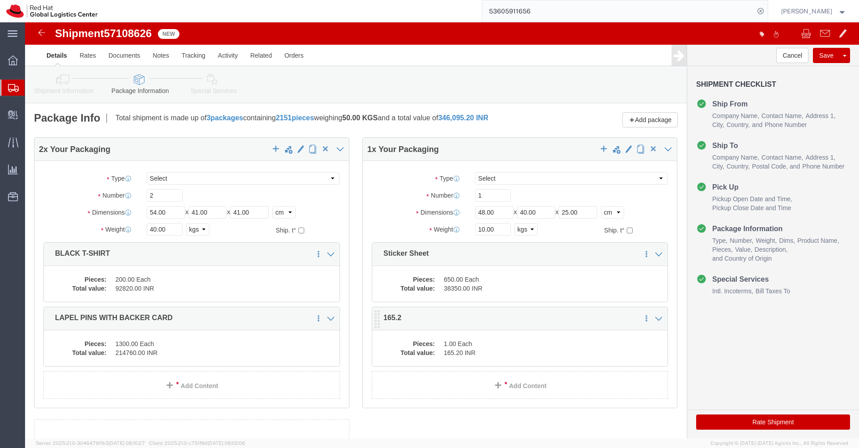
click div "Pieces: 1.00 Each Total value: 165.20 INR"
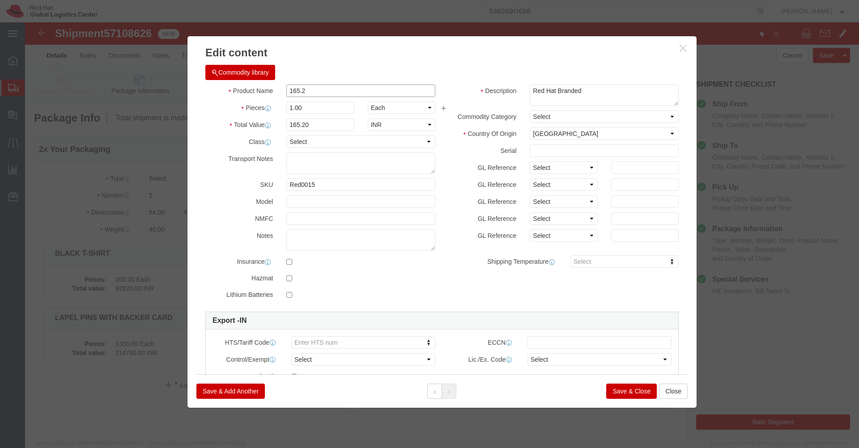
click input "165.2"
paste input "LAPEL PINS WITH BACKER CARD"
click input "LAPEL PINS WITH BACKER CARD"
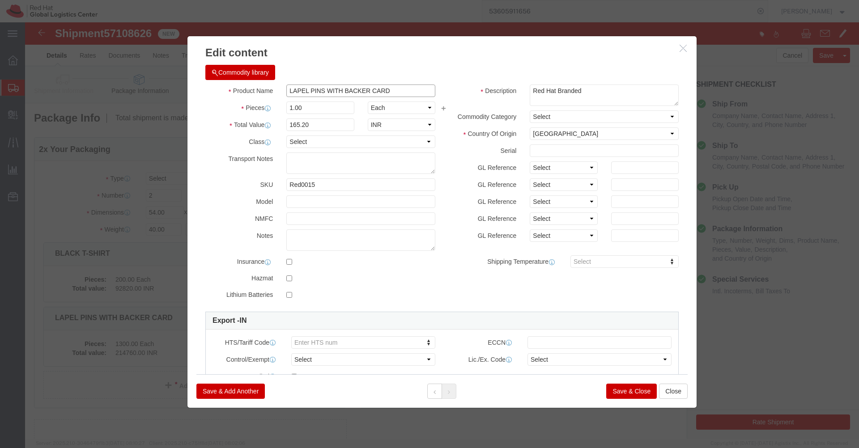
click input "LAPEL PINS WITH BACKER CARD"
paste input "1300"
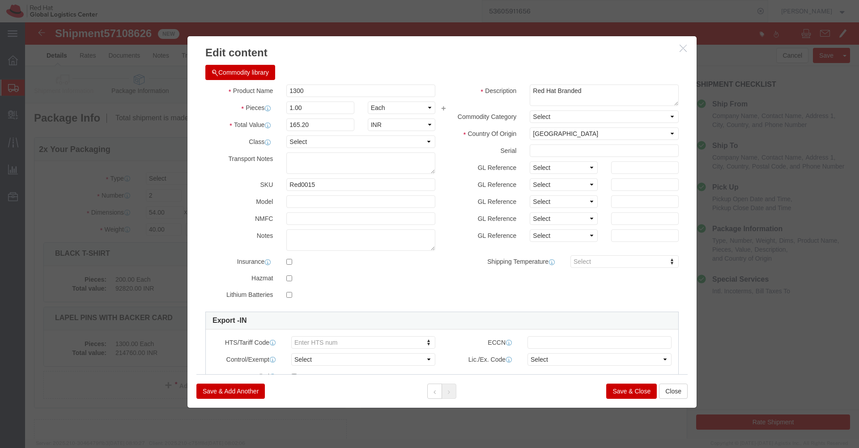
click div "Product Name 1300 Pieces 1.00 Select Bag Barrels 100Board Feet Bottle Box Blist…"
click input "1.00"
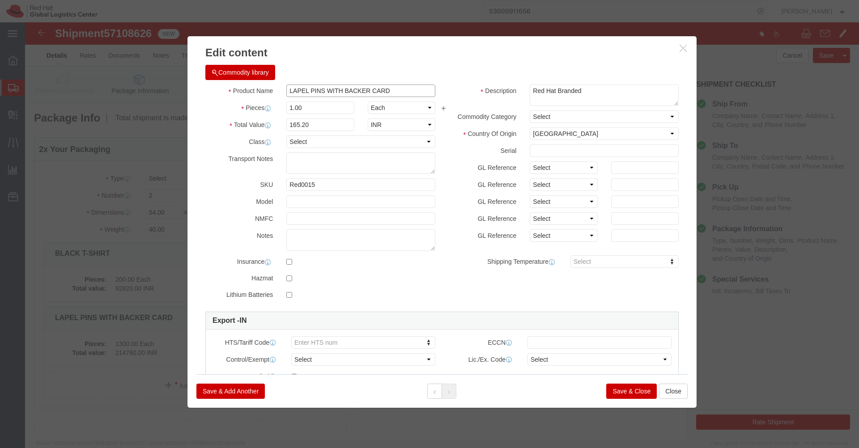
type input "LAPEL PINS WITH BACKER CARD"
click input "1.00"
paste input "3"
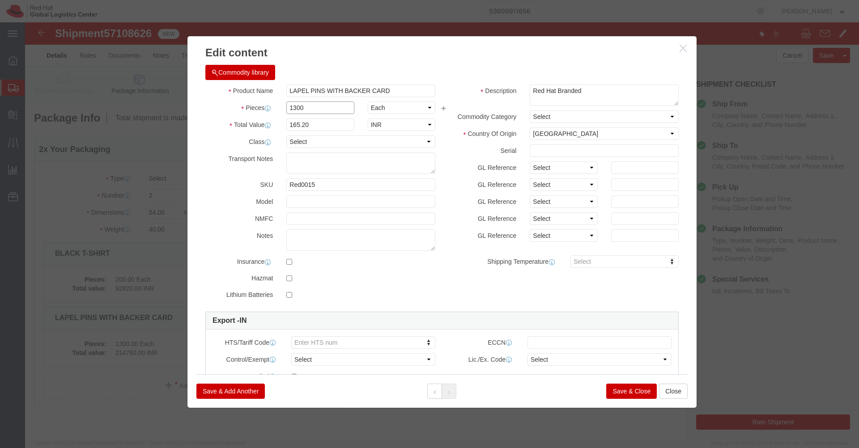
type input "1300"
click div "Description Red Hat Branded"
type input "214760"
click button "Save & Close"
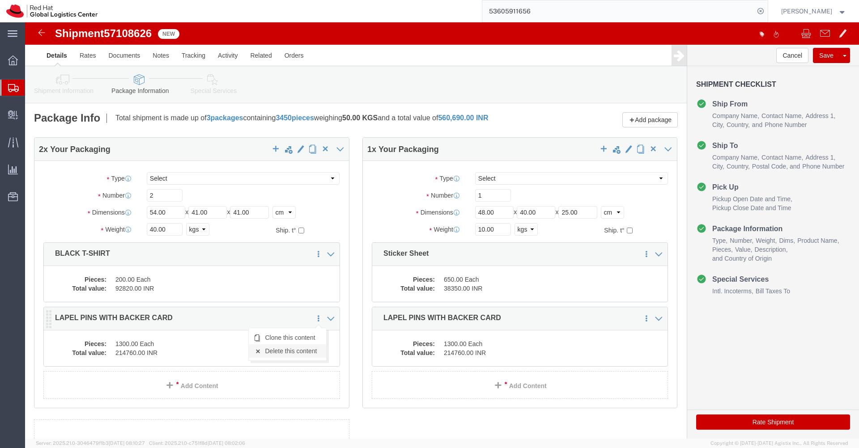
click link "Delete this content"
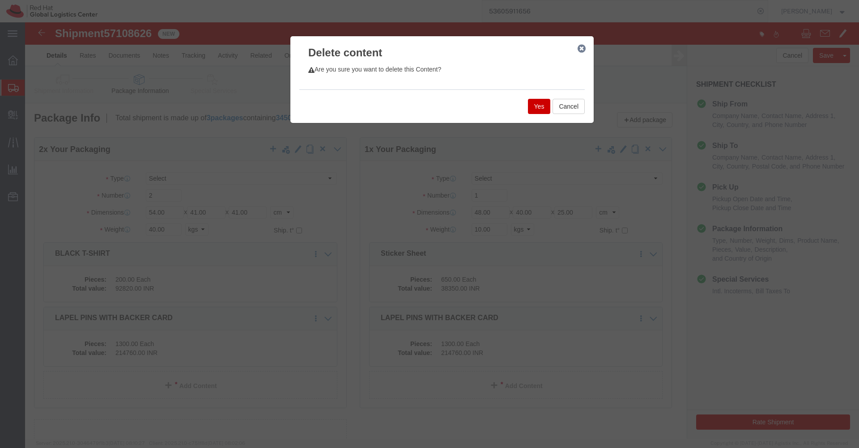
click button "Yes"
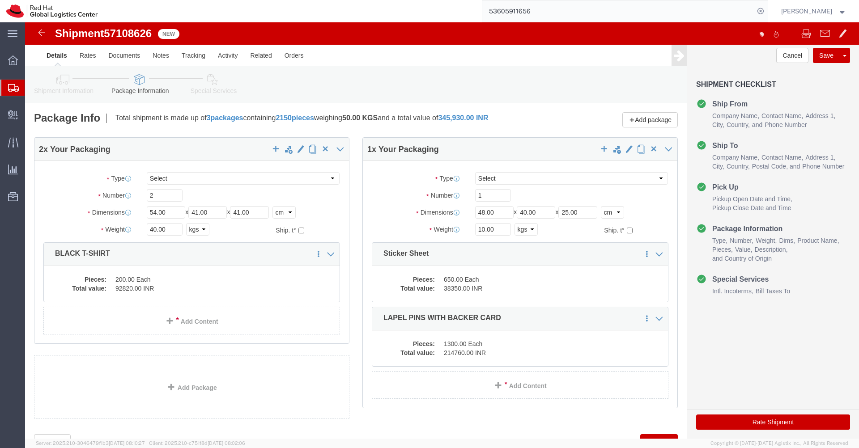
click dd "200.00 Each"
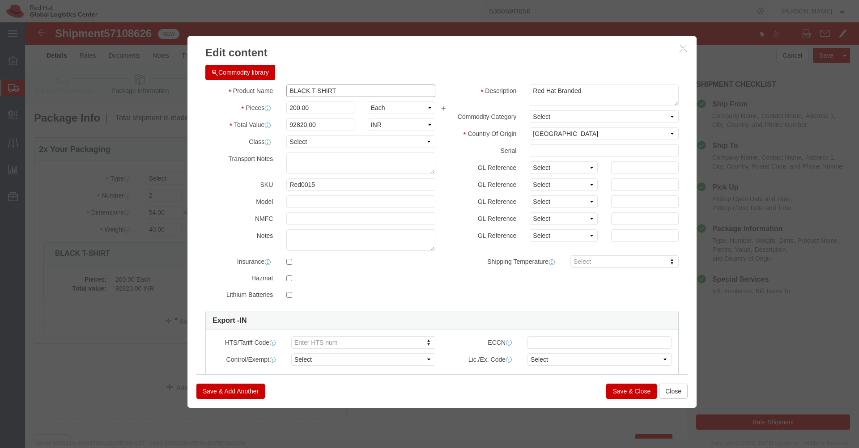
click input "BLACK T-SHIRT"
type input "T-SHIRT"
click button "Save & Close"
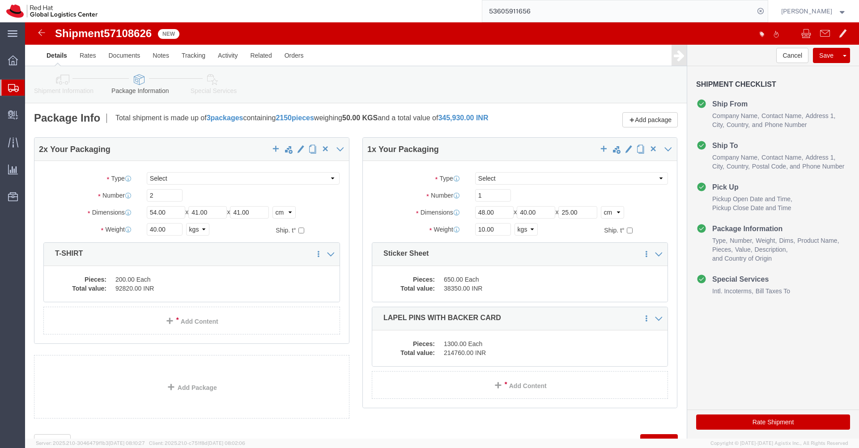
click button "Rate Shipment"
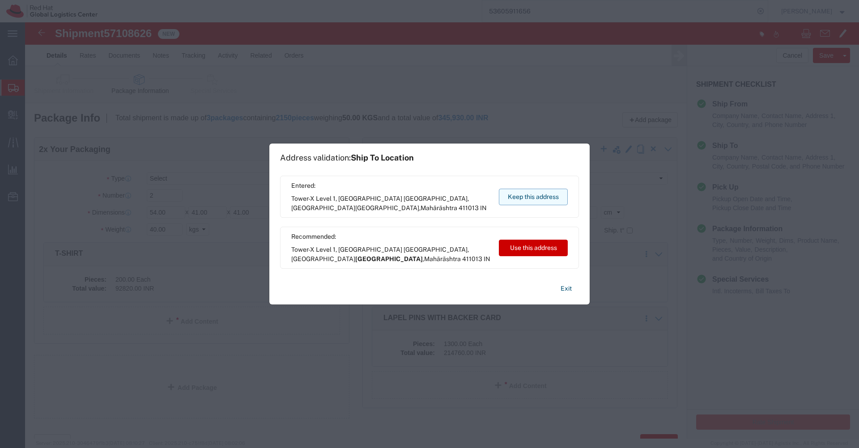
click at [544, 197] on button "Keep this address" at bounding box center [533, 197] width 69 height 17
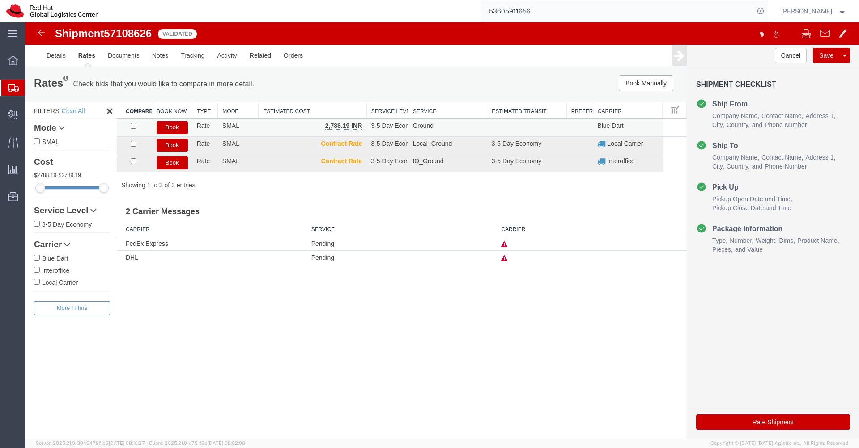
click at [170, 128] on button "Book" at bounding box center [172, 127] width 31 height 13
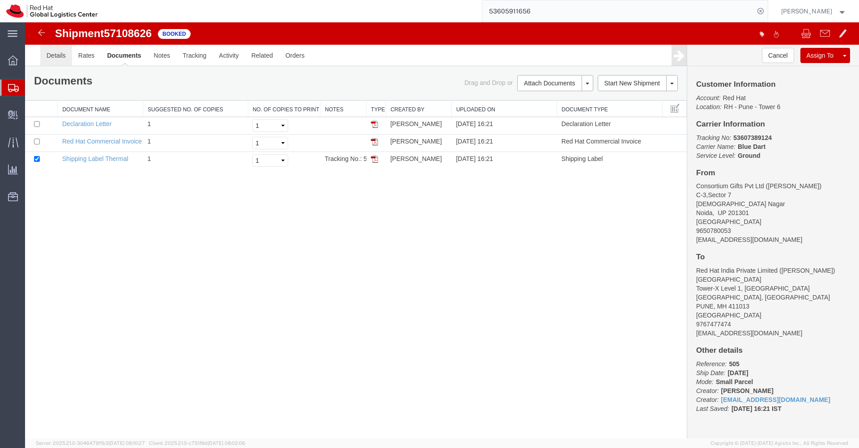
click at [56, 62] on link "Details" at bounding box center [56, 55] width 32 height 21
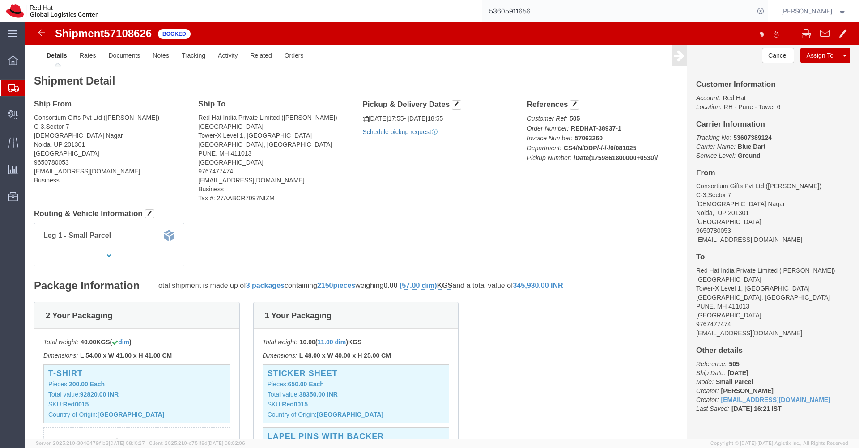
click link "Schedule pickup request"
click icon "Pickup request number"
copy div "Pickup request number : 81839910 Edit Date and Time Pickup Date: Pickup Start D…"
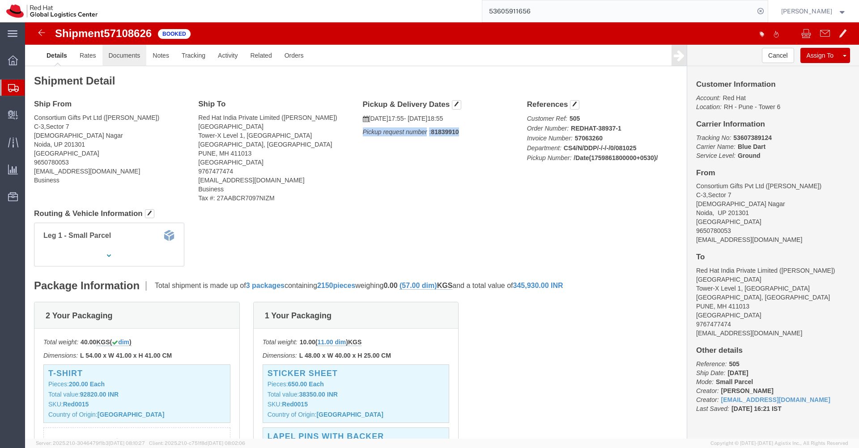
click link "Documents"
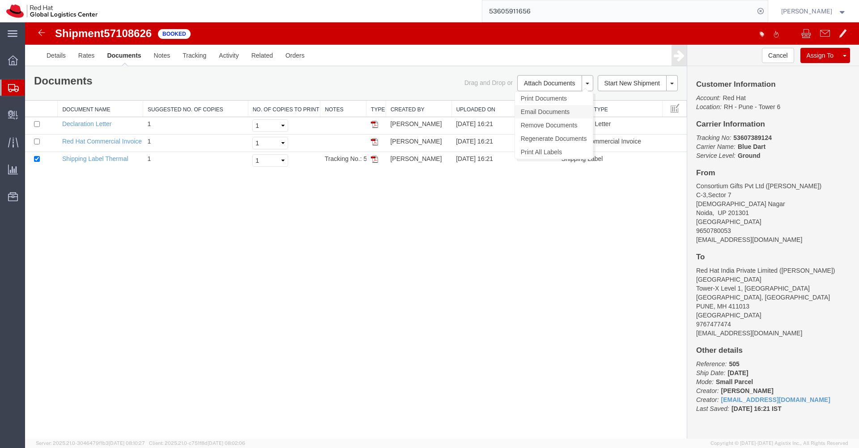
click at [555, 109] on link "Email Documents" at bounding box center [554, 111] width 78 height 13
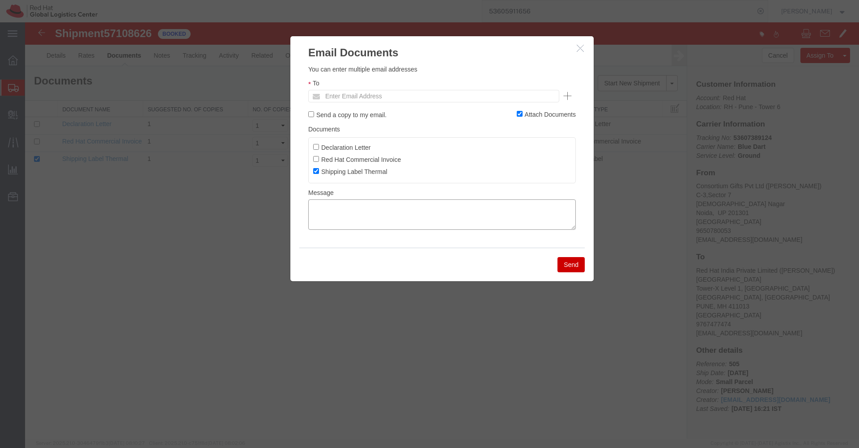
click at [352, 220] on textarea at bounding box center [442, 215] width 268 height 30
paste textarea "Pickup request number: 81839910"
type textarea "Pickup request number: 81839910"
click at [390, 98] on input "Enter Email Address" at bounding box center [373, 96] width 105 height 12
paste input "online@consortiumgifts.com"
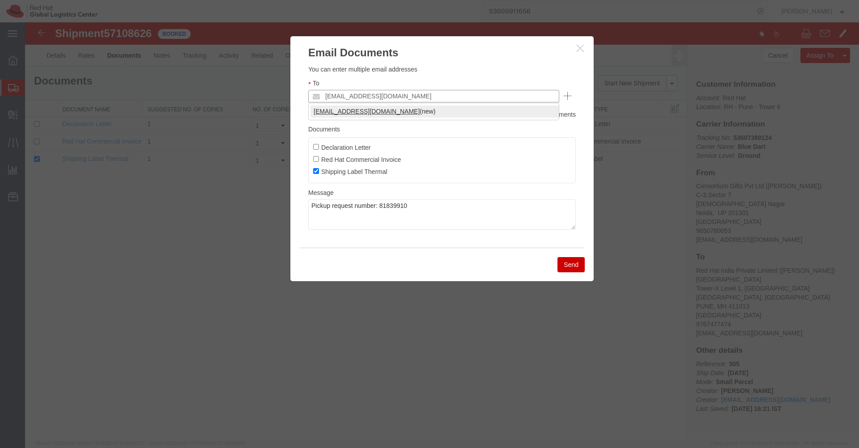
type input "online@consortiumgifts.com"
click at [574, 265] on button "Send" at bounding box center [570, 264] width 27 height 15
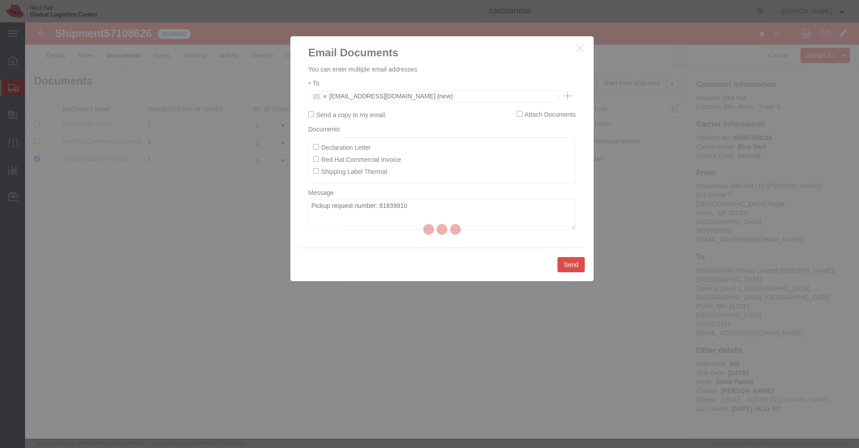
checkbox input "false"
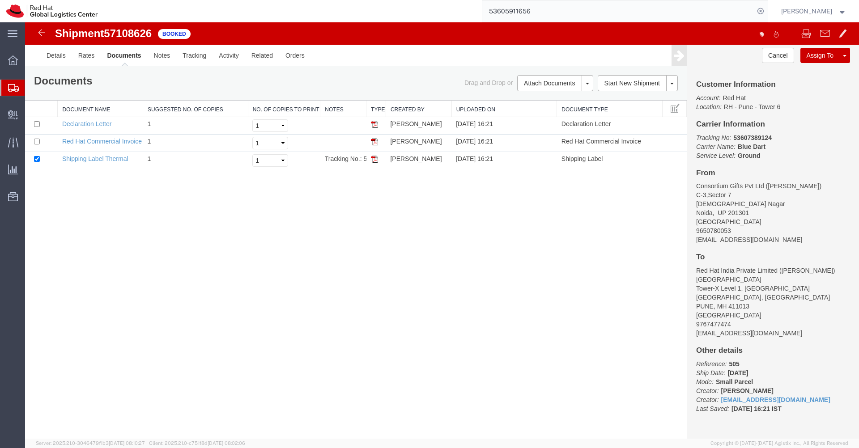
click at [12, 89] on icon at bounding box center [13, 88] width 11 height 8
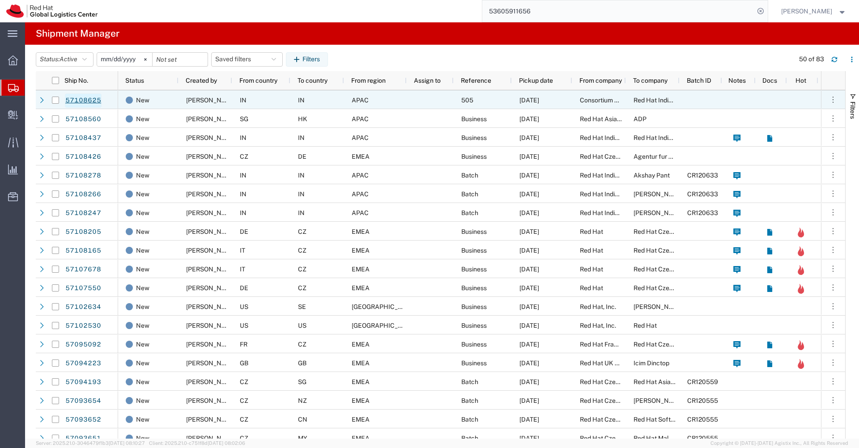
click at [90, 98] on link "57108625" at bounding box center [83, 100] width 37 height 14
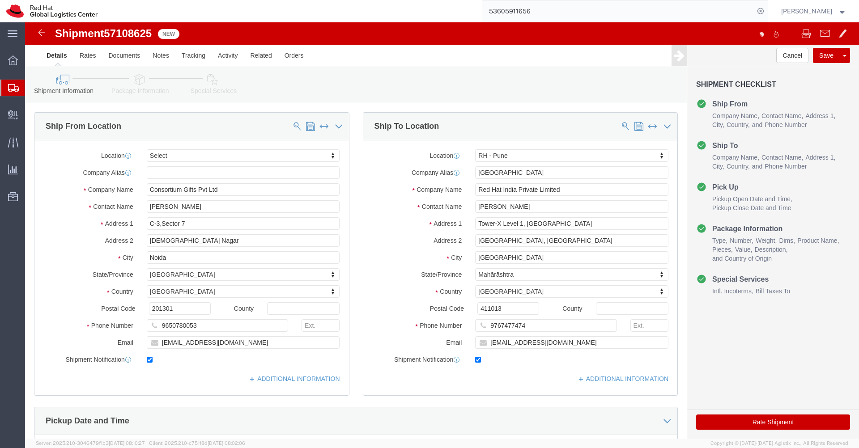
select select
select select "38007"
click at [16, 90] on icon at bounding box center [13, 88] width 11 height 8
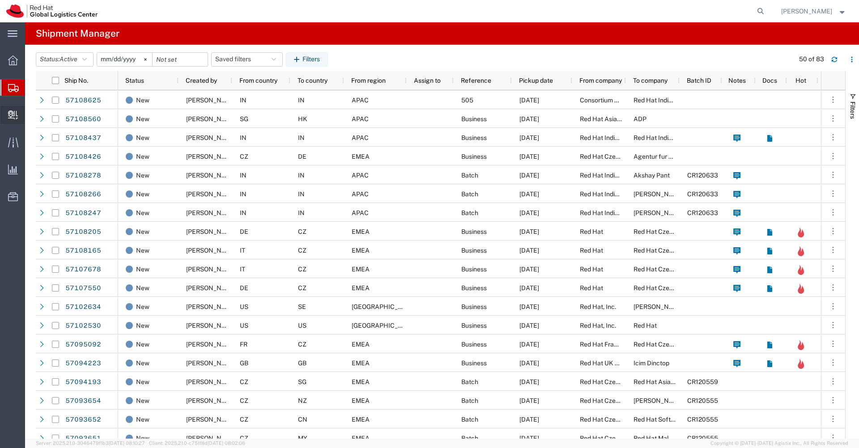
click at [31, 116] on span "Internal Delivery" at bounding box center [28, 115] width 6 height 18
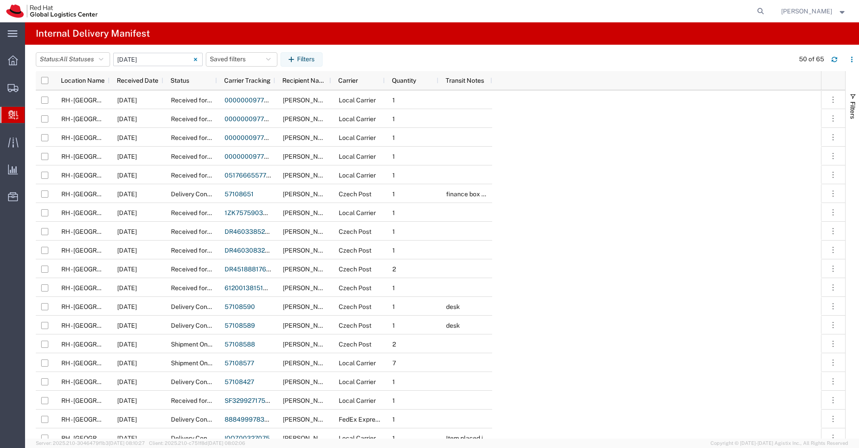
click at [151, 60] on input "10/13/2025 - 10/13/2025" at bounding box center [157, 59] width 89 height 13
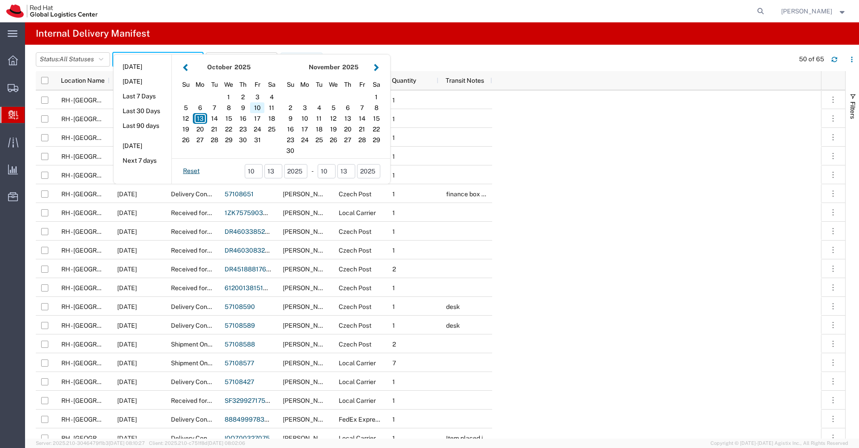
click at [257, 108] on div "10" at bounding box center [257, 107] width 14 height 11
type input "[DATE]"
type input "10/10/2025 - 10/10/2025"
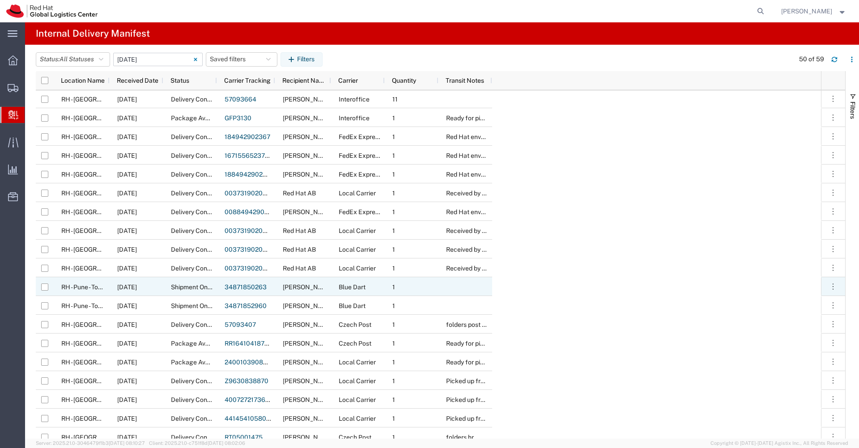
click at [84, 289] on span "RH - Pune - Tower 6" at bounding box center [87, 287] width 53 height 7
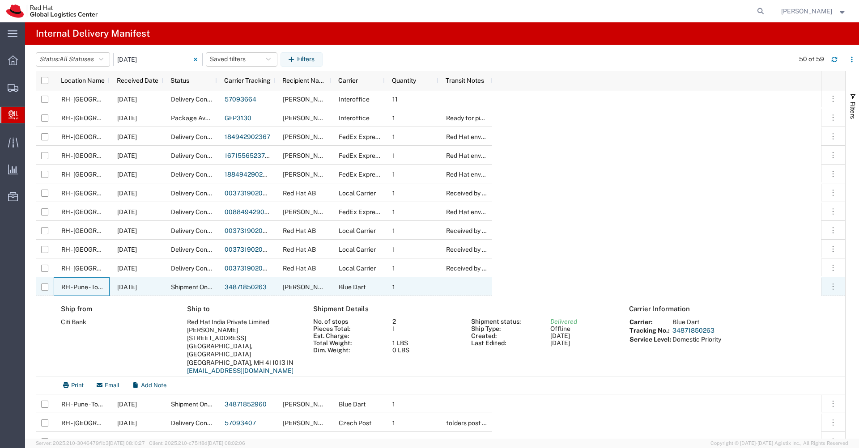
click at [252, 285] on link "34871850263" at bounding box center [246, 287] width 42 height 7
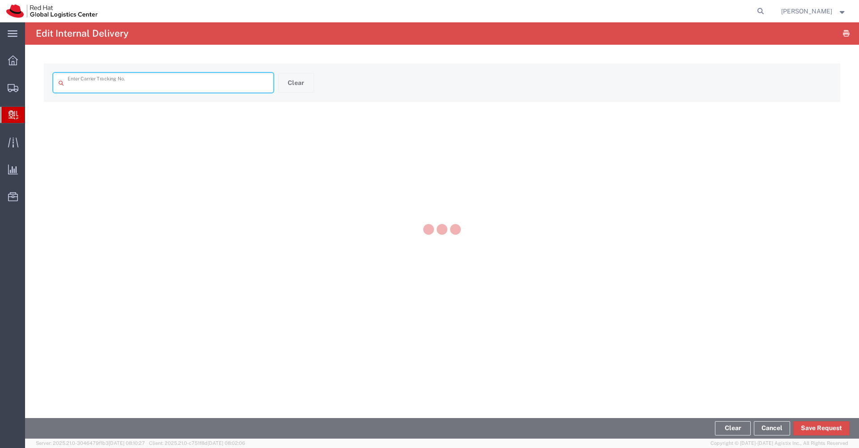
type input "34871850263"
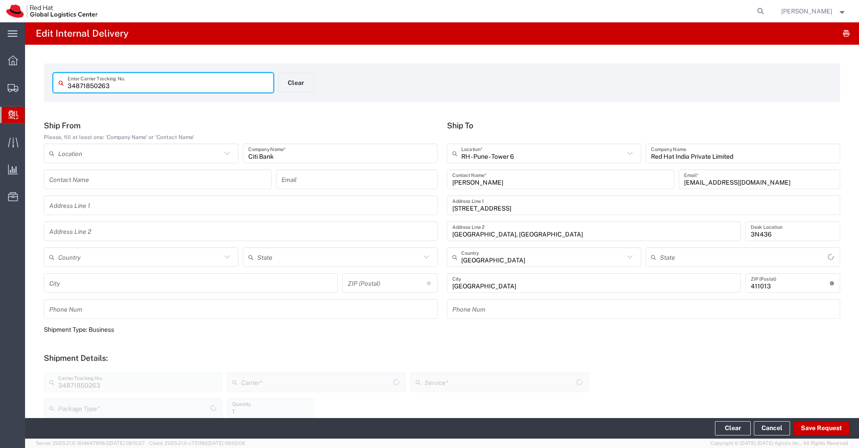
type input "Envelope"
type input "Domestic Priority"
type input "Mahārāshtra"
type input "Blue Dart"
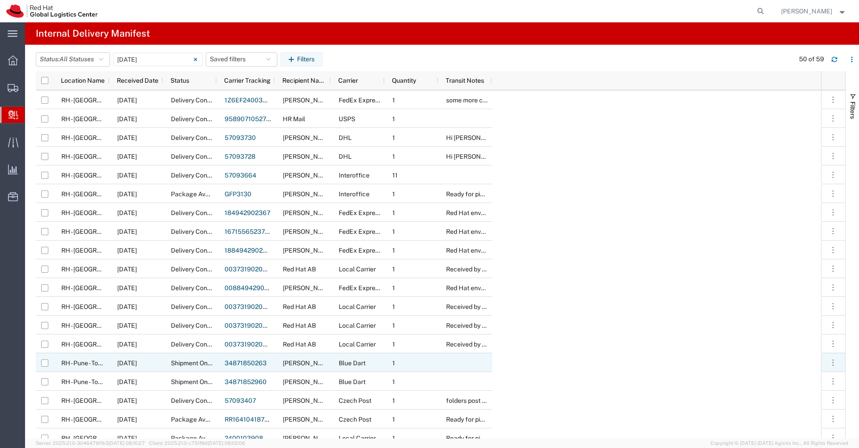
click at [234, 365] on link "34871850263" at bounding box center [246, 363] width 42 height 7
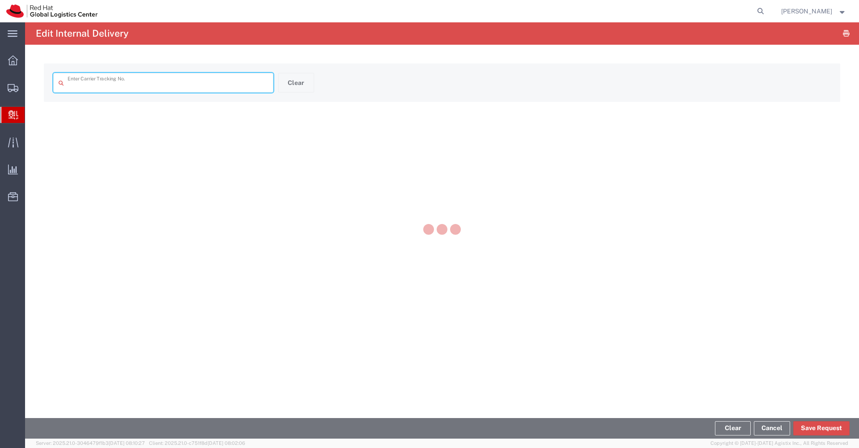
type input "34871850263"
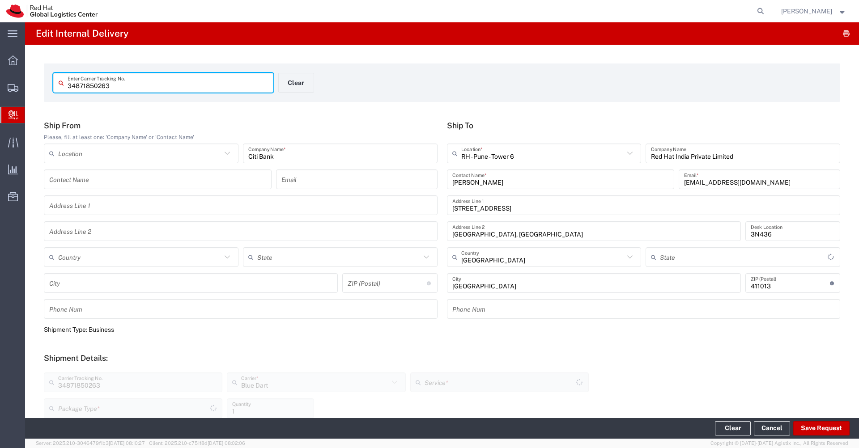
type input "Envelope"
type input "Mahārāshtra"
type input "Domestic Priority"
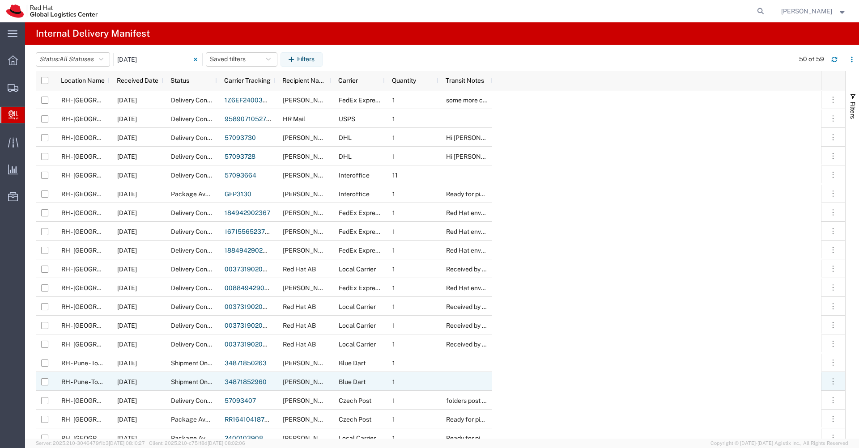
click at [233, 382] on link "34871852960" at bounding box center [246, 381] width 42 height 7
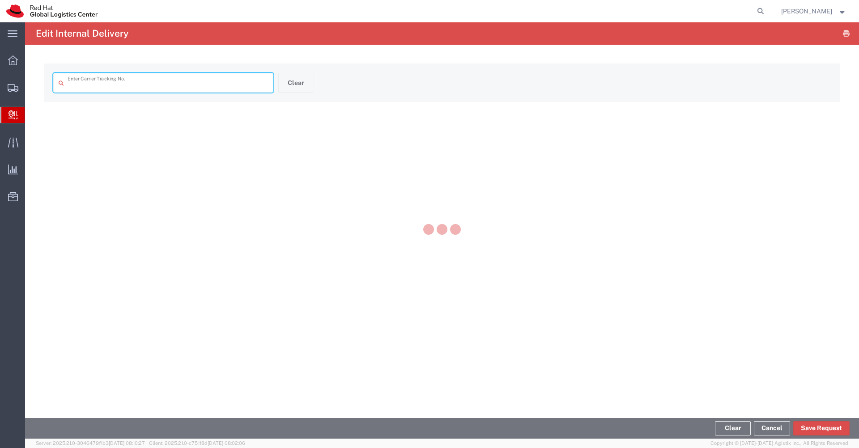
type input "34871852960"
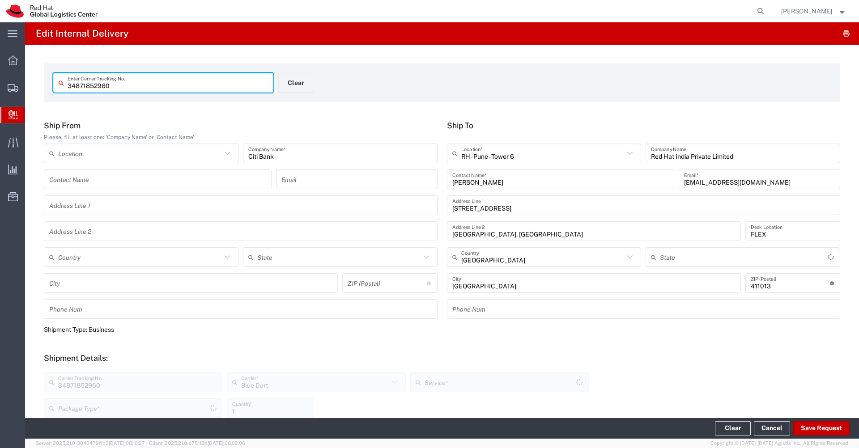
type input "Envelope"
type input "Domestic Priority"
type input "Mahārāshtra"
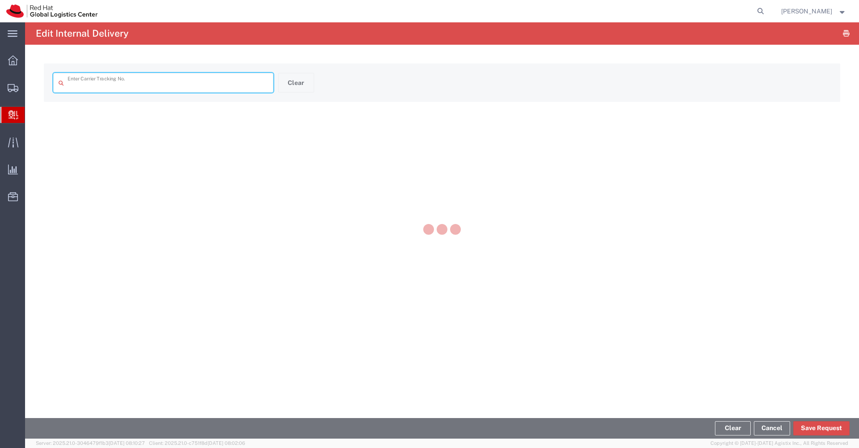
type input "34871852960"
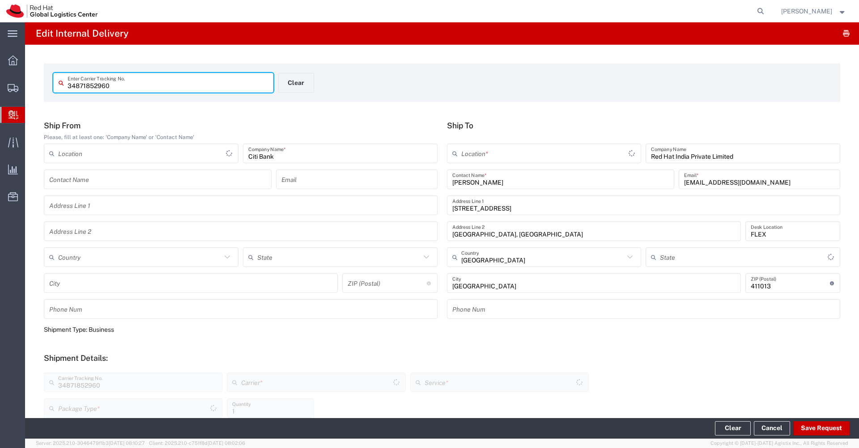
type input "Envelope"
type input "Mahārāshtra"
type input "Domestic Priority"
type input "Blue Dart"
type input "RH - Pune - Tower 6"
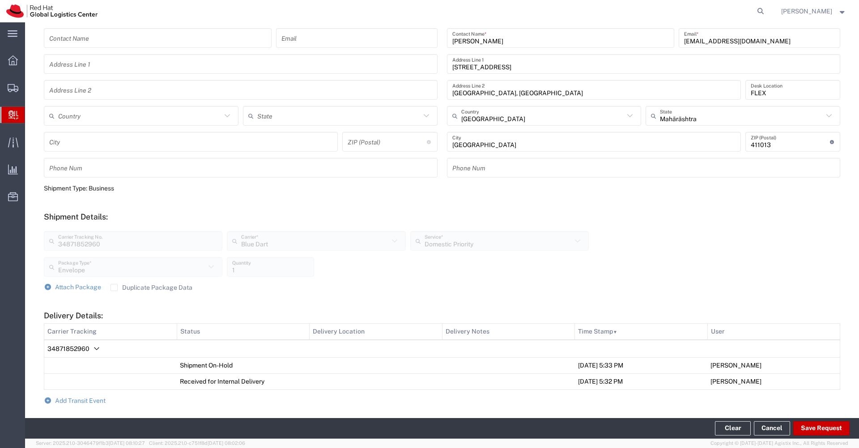
scroll to position [250, 0]
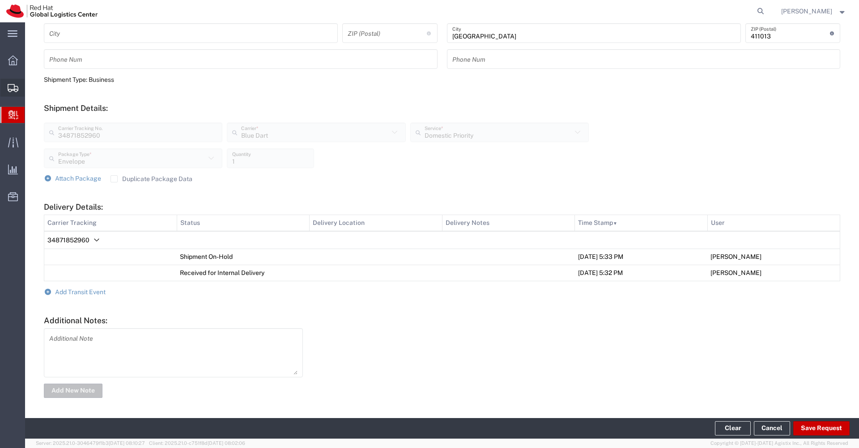
click at [31, 87] on span "Shipments" at bounding box center [28, 88] width 6 height 18
